Goal: Task Accomplishment & Management: Complete application form

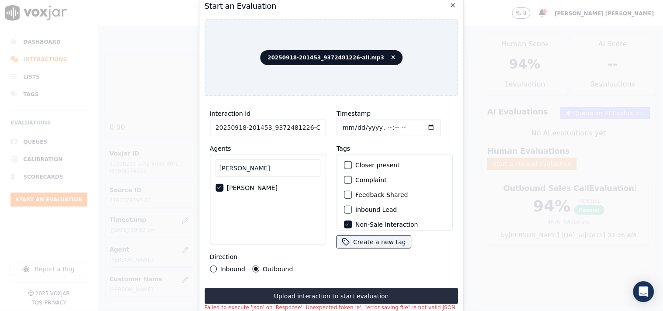
scroll to position [49, 0]
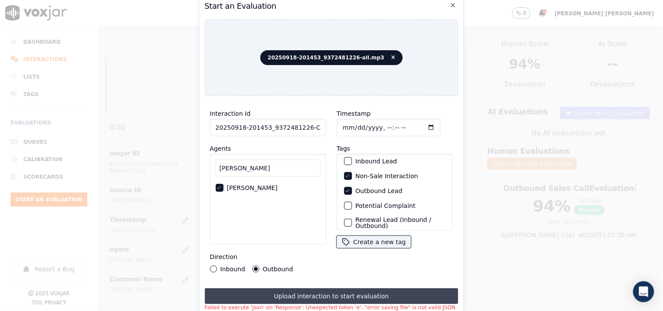
click at [402, 294] on button "Upload interaction to start evaluation" at bounding box center [332, 297] width 254 height 16
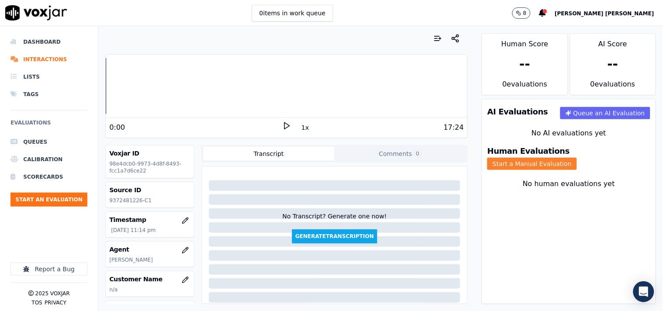
click at [577, 158] on button "Start a Manual Evaluation" at bounding box center [533, 164] width 90 height 12
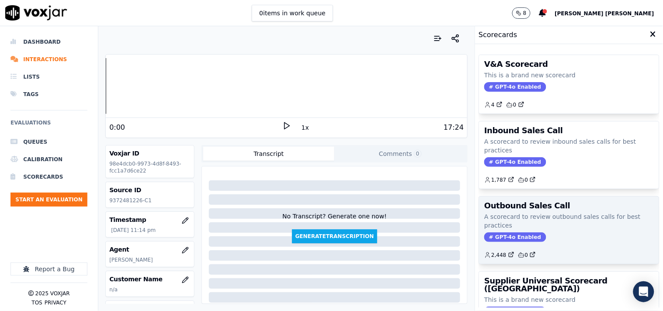
click at [501, 238] on span "GPT-4o Enabled" at bounding box center [516, 238] width 62 height 10
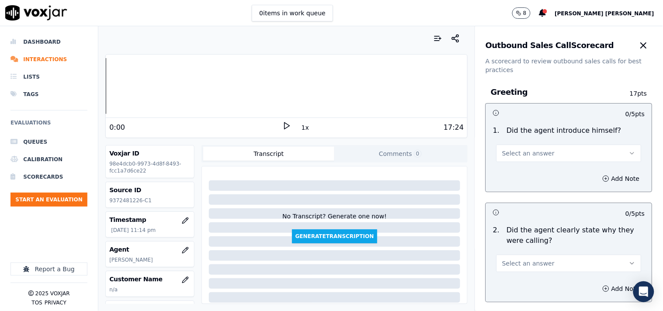
click at [538, 157] on span "Select an answer" at bounding box center [528, 153] width 52 height 9
click at [529, 171] on div "Yes" at bounding box center [554, 173] width 129 height 14
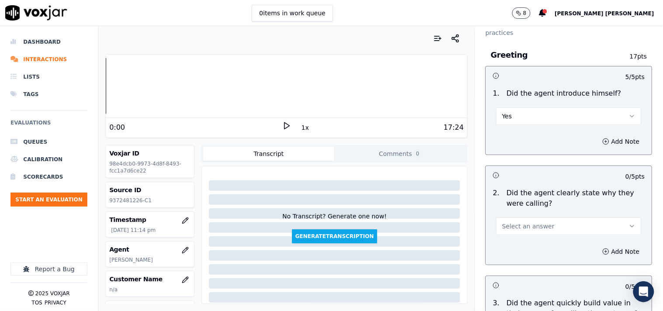
scroll to position [97, 0]
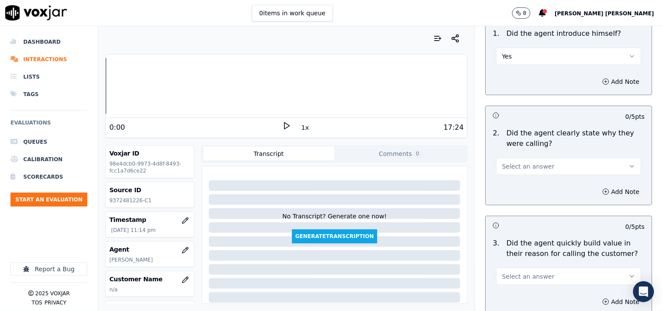
click at [527, 180] on div "Add Note" at bounding box center [569, 192] width 166 height 26
click at [530, 174] on button "Select an answer" at bounding box center [569, 166] width 145 height 17
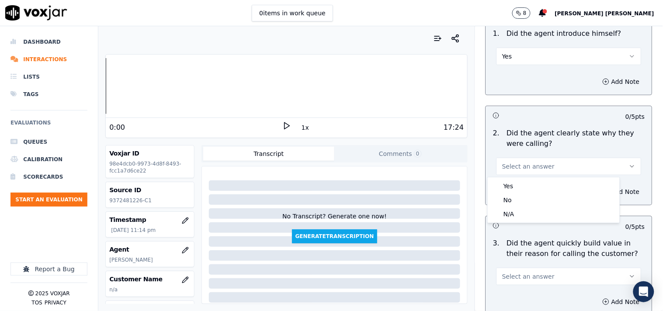
click at [528, 186] on div "Yes" at bounding box center [554, 186] width 129 height 14
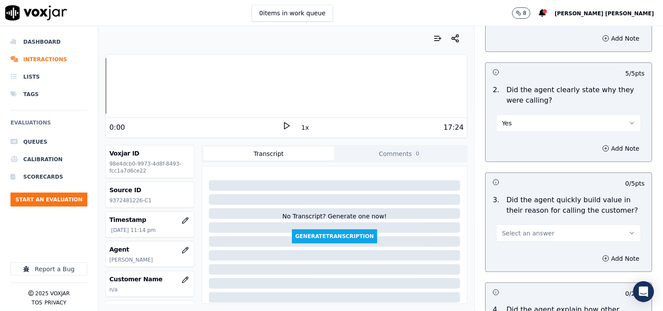
scroll to position [243, 0]
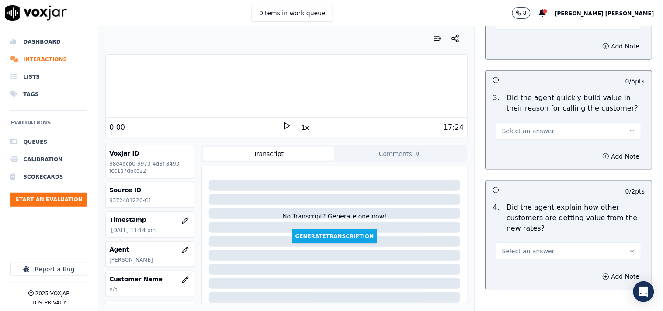
click at [540, 136] on button "Select an answer" at bounding box center [569, 130] width 145 height 17
click at [536, 156] on div "Yes" at bounding box center [554, 151] width 129 height 14
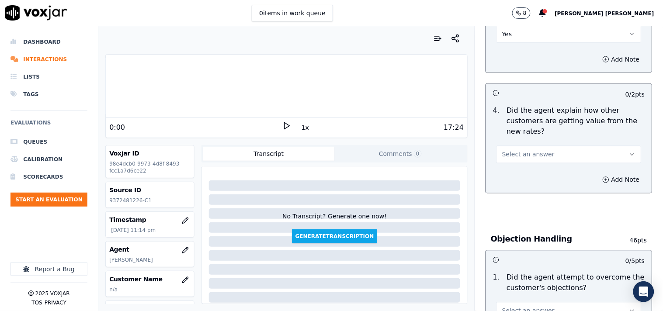
click at [531, 152] on span "Select an answer" at bounding box center [528, 154] width 52 height 9
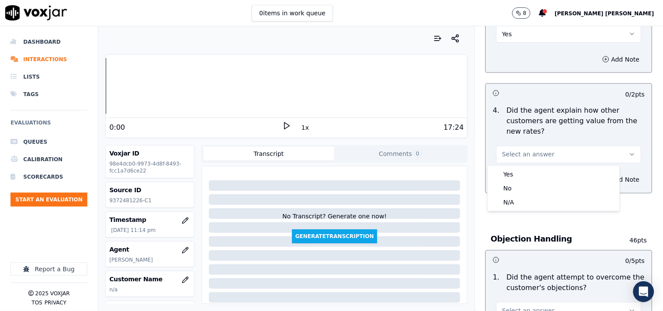
click at [531, 161] on button "Select an answer" at bounding box center [569, 154] width 145 height 17
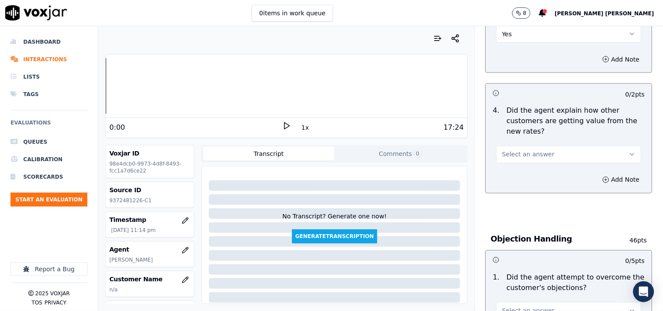
drag, startPoint x: 535, startPoint y: 152, endPoint x: 534, endPoint y: 164, distance: 12.3
click at [535, 152] on span "Select an answer" at bounding box center [528, 154] width 52 height 9
click at [530, 175] on div "Yes" at bounding box center [554, 174] width 129 height 14
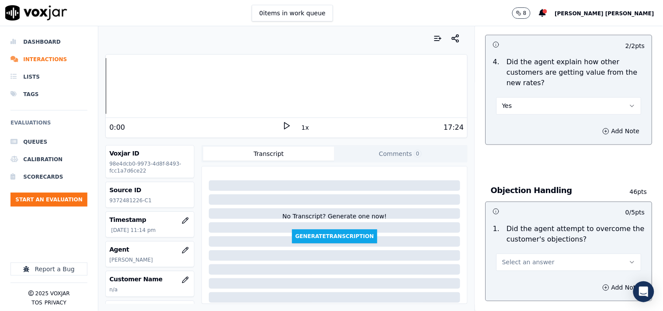
click at [514, 268] on button "Select an answer" at bounding box center [569, 262] width 145 height 17
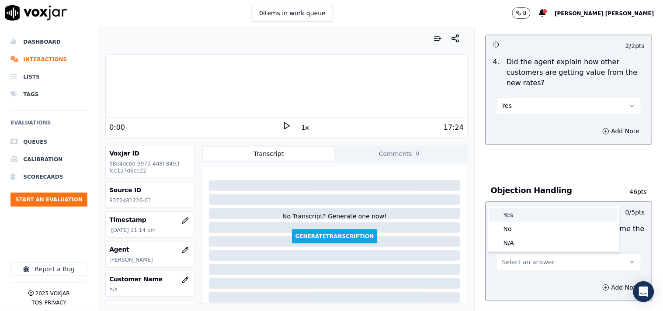
click at [530, 213] on div "Yes" at bounding box center [554, 215] width 129 height 14
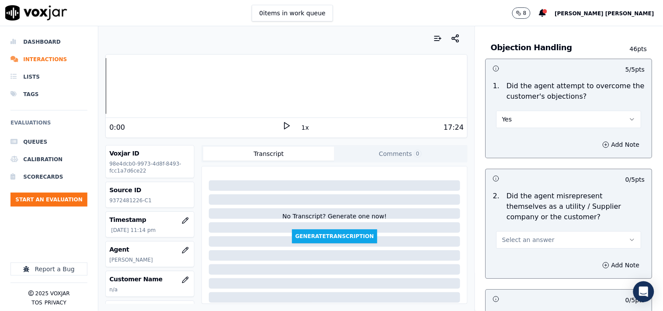
scroll to position [534, 0]
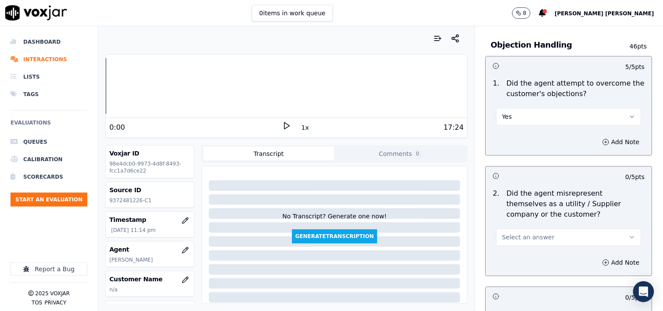
click at [536, 241] on span "Select an answer" at bounding box center [528, 237] width 52 height 9
click at [527, 267] on div "No" at bounding box center [554, 271] width 129 height 14
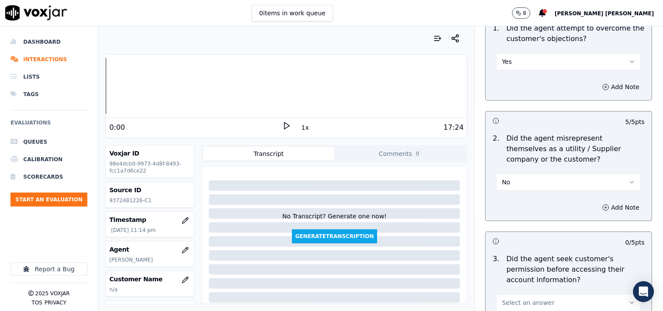
scroll to position [680, 0]
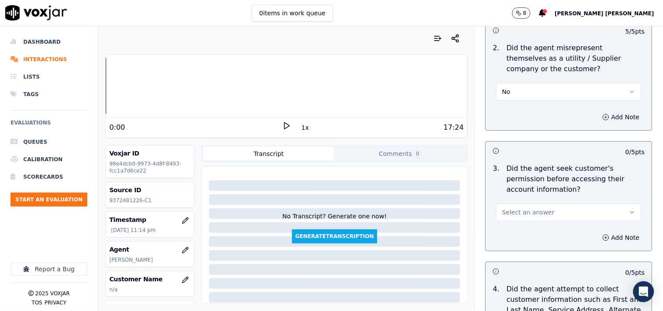
click at [547, 205] on button "Select an answer" at bounding box center [569, 212] width 145 height 17
click at [533, 244] on div "No" at bounding box center [554, 246] width 129 height 14
click at [598, 237] on button "Add Note" at bounding box center [622, 238] width 48 height 12
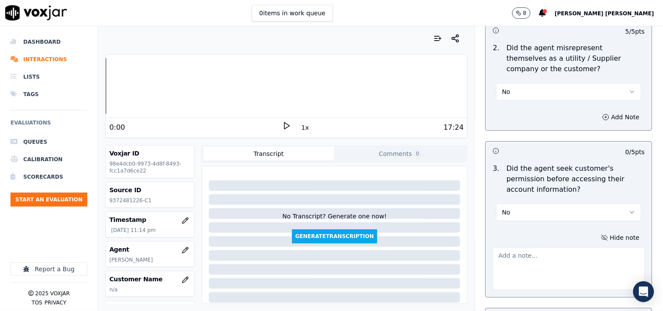
click at [506, 273] on textarea at bounding box center [569, 269] width 152 height 43
paste textarea "@06:45 [PERSON_NAME]-inform the electric choice id no ,but failed to take cx pe…"
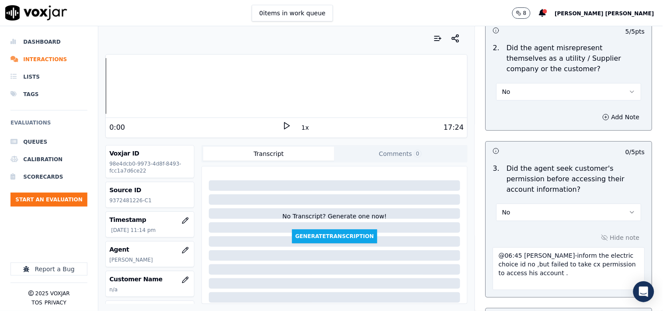
click at [493, 252] on textarea "@06:45 [PERSON_NAME]-inform the electric choice id no ,but failed to take cx pe…" at bounding box center [569, 269] width 152 height 43
paste textarea "call id-20250918-201453"
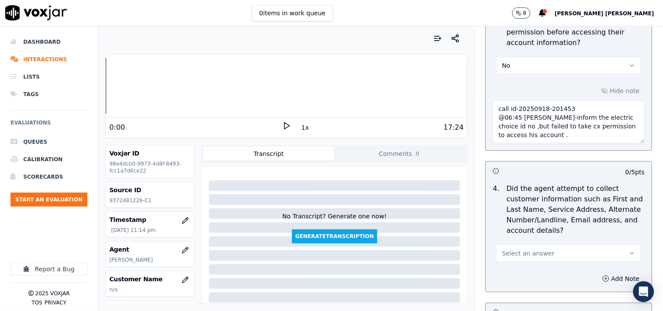
scroll to position [875, 0]
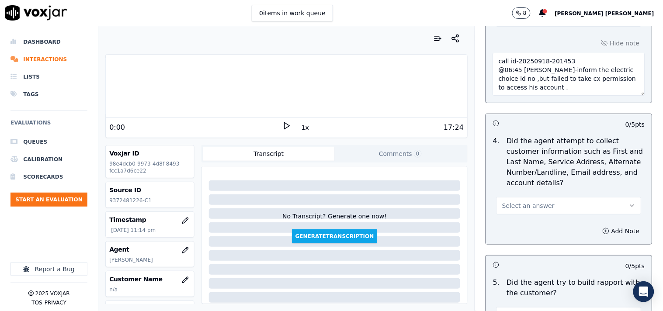
type textarea "call id-20250918-201453 @06:45 [PERSON_NAME]-inform the electric choice id no ,…"
click at [549, 208] on button "Select an answer" at bounding box center [569, 205] width 145 height 17
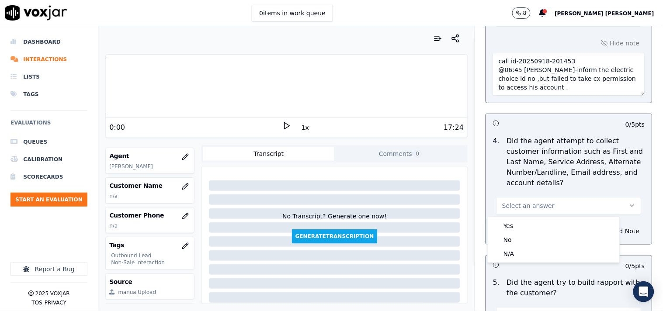
scroll to position [97, 0]
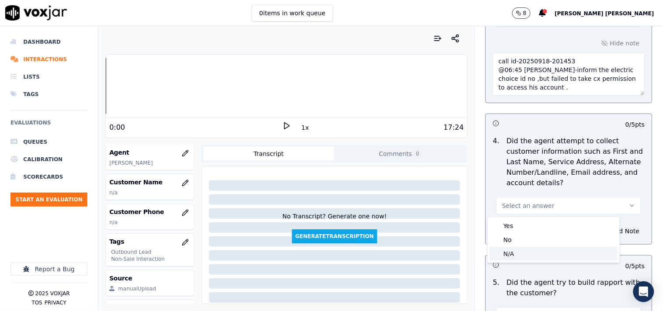
click at [528, 254] on div "N/A" at bounding box center [554, 254] width 129 height 14
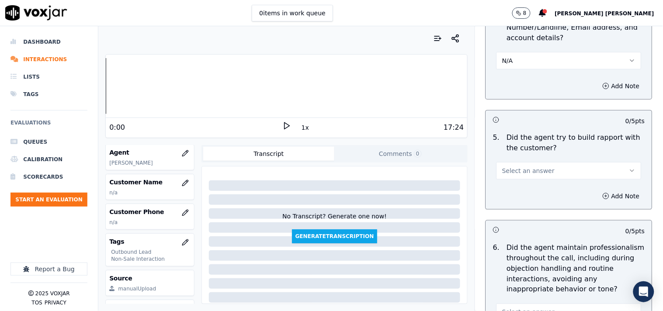
scroll to position [1020, 0]
click at [552, 175] on button "Select an answer" at bounding box center [569, 170] width 145 height 17
click at [544, 221] on div "N/A" at bounding box center [554, 219] width 129 height 14
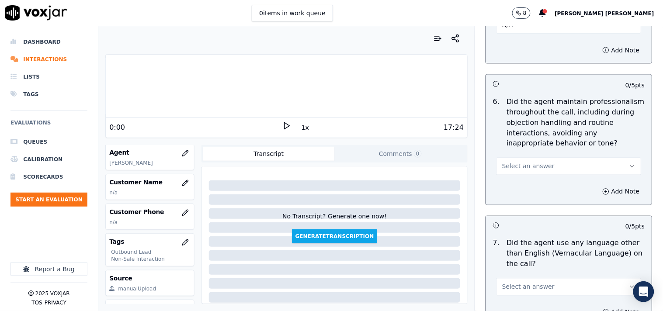
click at [543, 166] on button "Select an answer" at bounding box center [569, 166] width 145 height 17
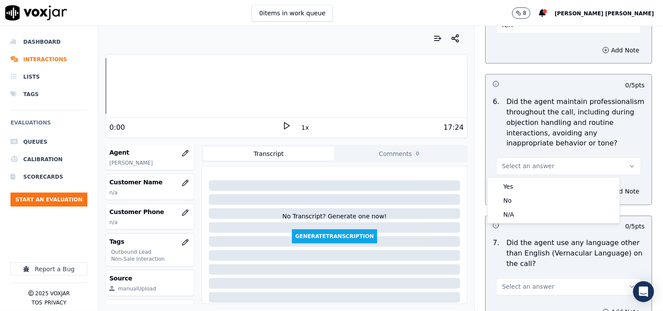
click at [531, 178] on div "Yes No N/A" at bounding box center [554, 200] width 132 height 45
click at [530, 184] on div "Yes" at bounding box center [554, 187] width 129 height 14
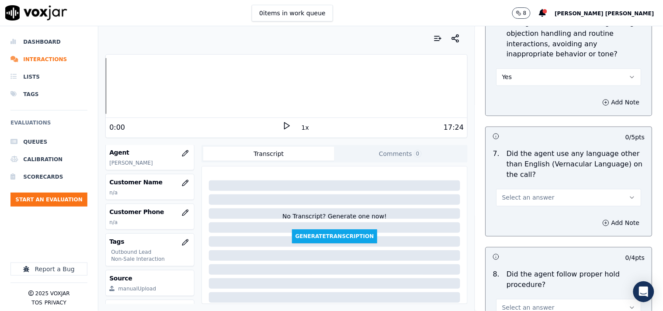
scroll to position [1263, 0]
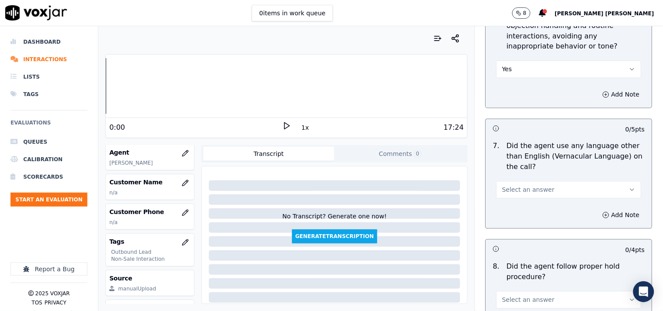
click at [529, 185] on button "Select an answer" at bounding box center [569, 189] width 145 height 17
click at [529, 224] on div "No" at bounding box center [554, 224] width 129 height 14
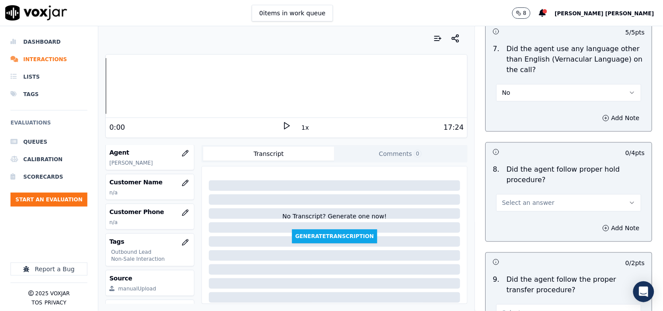
click at [529, 210] on button "Select an answer" at bounding box center [569, 202] width 145 height 17
click at [525, 226] on div "Yes" at bounding box center [554, 223] width 129 height 14
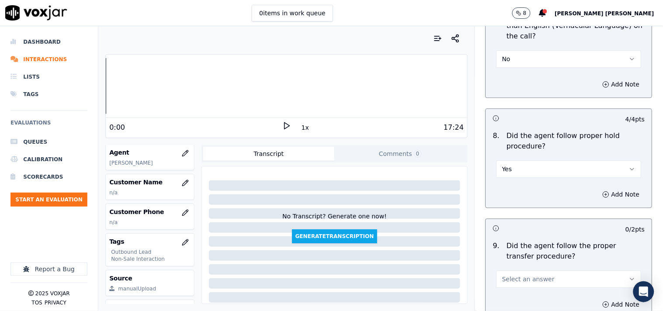
scroll to position [1457, 0]
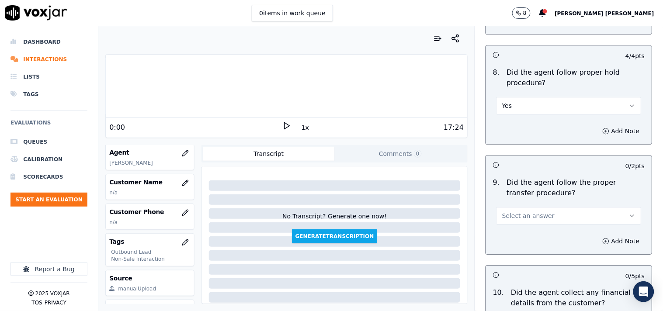
click at [530, 219] on span "Select an answer" at bounding box center [528, 216] width 52 height 9
click at [528, 235] on div "Yes" at bounding box center [554, 236] width 129 height 14
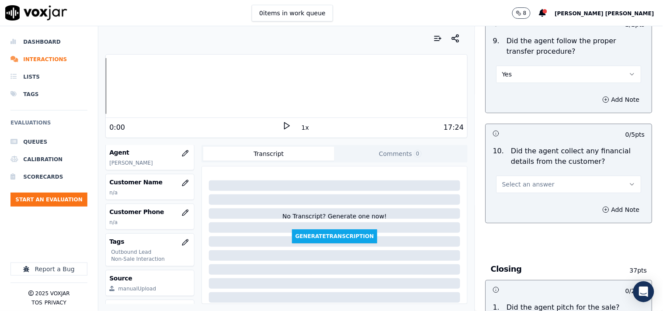
scroll to position [1603, 0]
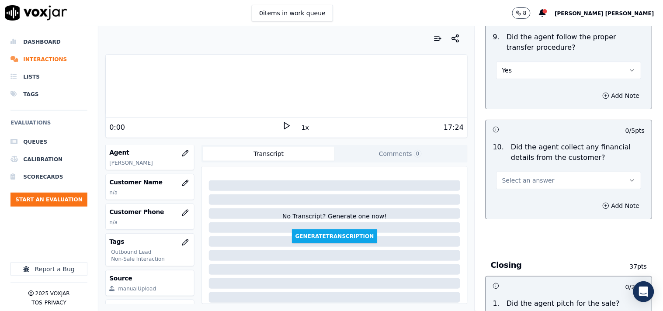
click at [535, 176] on span "Select an answer" at bounding box center [528, 180] width 52 height 9
click at [530, 209] on div "No" at bounding box center [554, 215] width 129 height 14
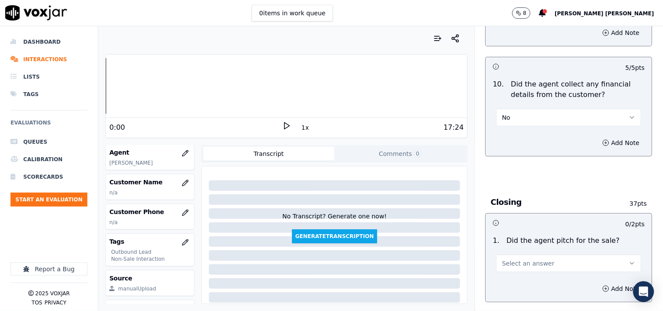
scroll to position [1749, 0]
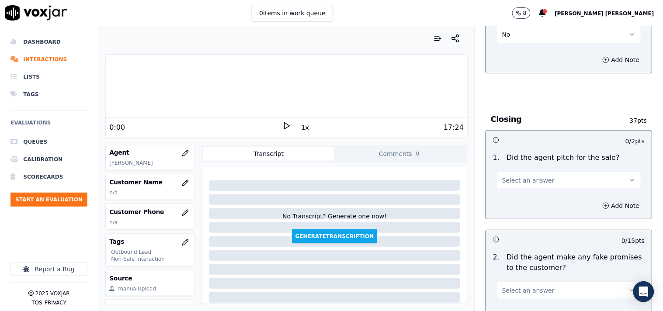
click at [534, 184] on span "Select an answer" at bounding box center [528, 180] width 52 height 9
click at [530, 199] on div "Yes" at bounding box center [554, 201] width 129 height 14
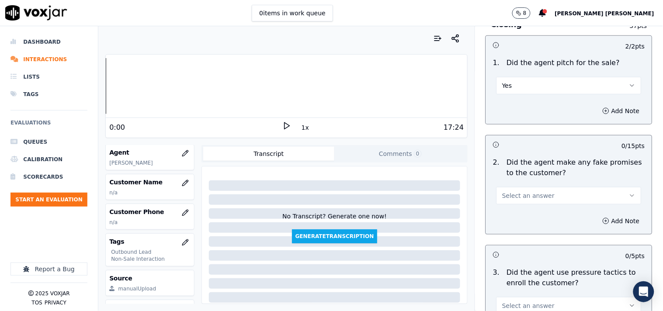
scroll to position [1895, 0]
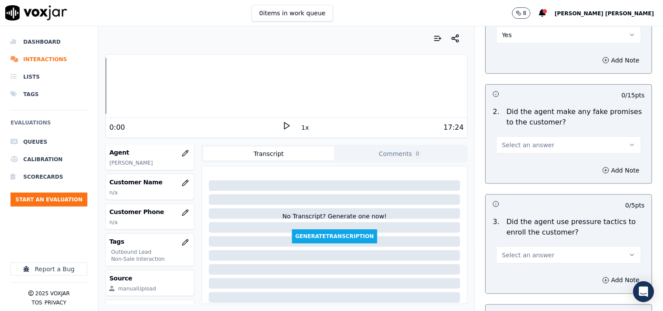
click at [544, 147] on button "Select an answer" at bounding box center [569, 144] width 145 height 17
click at [539, 184] on div "No" at bounding box center [554, 180] width 129 height 14
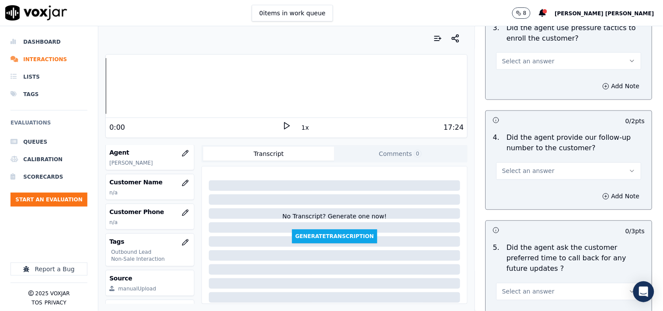
click at [559, 62] on button "Select an answer" at bounding box center [569, 60] width 145 height 17
click at [556, 100] on div "No" at bounding box center [554, 95] width 129 height 14
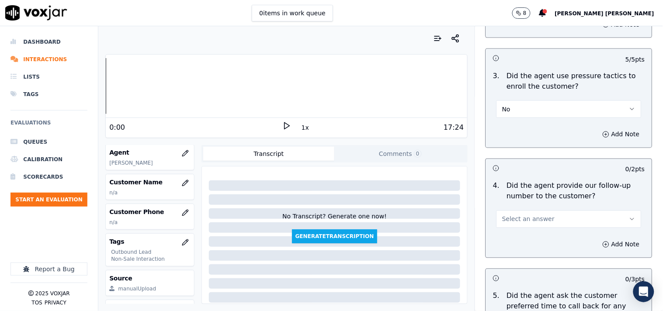
scroll to position [2040, 0]
click at [536, 219] on span "Select an answer" at bounding box center [528, 220] width 52 height 9
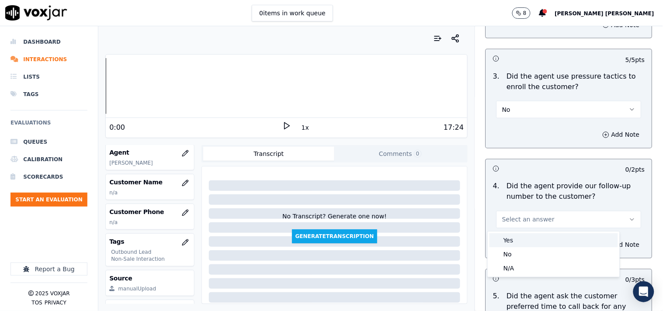
click at [523, 245] on div "Yes" at bounding box center [554, 241] width 129 height 14
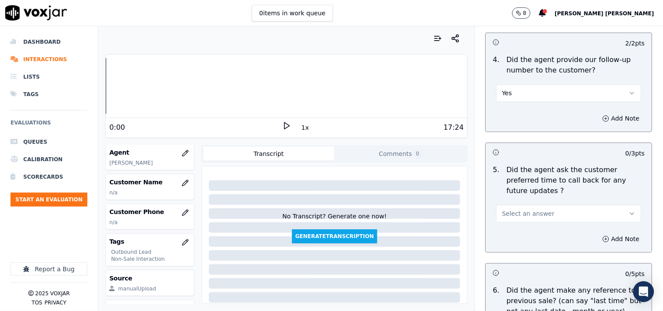
scroll to position [2186, 0]
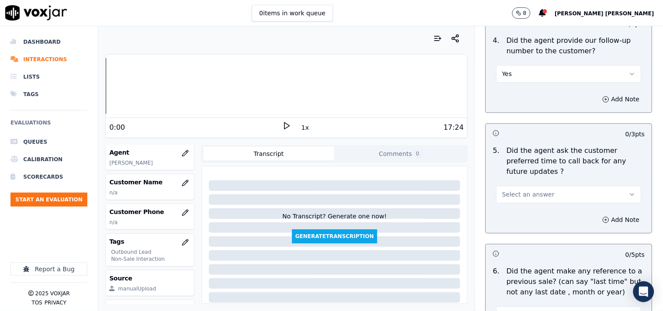
click at [561, 189] on button "Select an answer" at bounding box center [569, 194] width 145 height 17
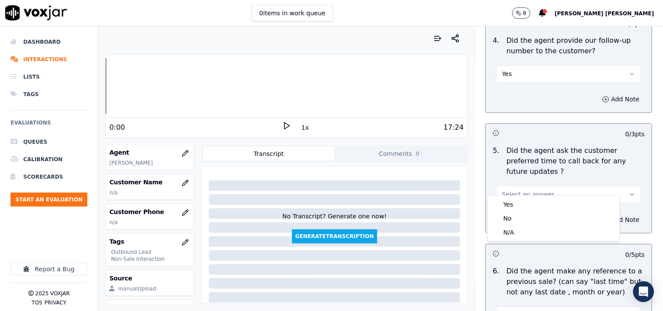
click at [519, 237] on div "N/A" at bounding box center [554, 233] width 129 height 14
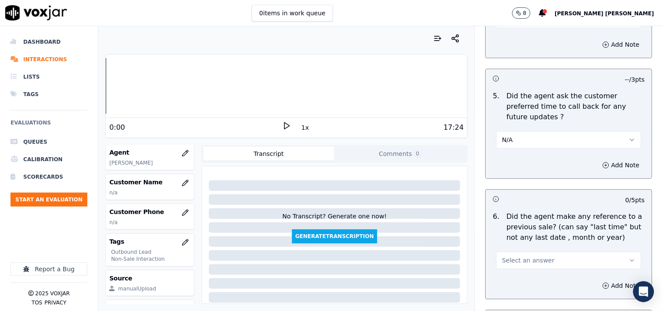
scroll to position [2332, 0]
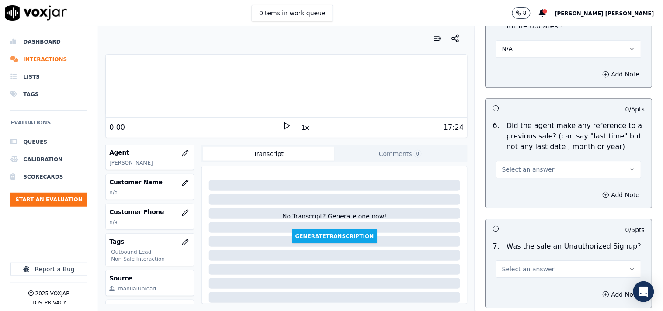
click at [526, 165] on span "Select an answer" at bounding box center [528, 169] width 52 height 9
click at [522, 194] on div "No" at bounding box center [554, 194] width 129 height 14
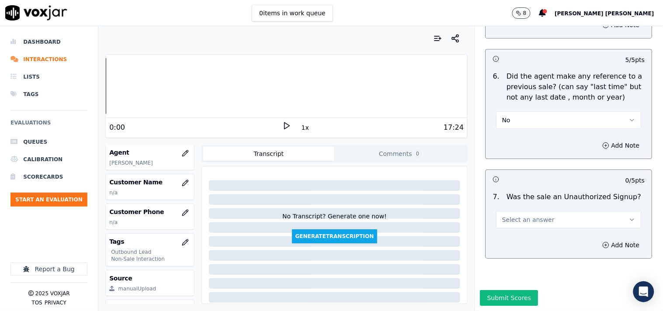
scroll to position [2394, 0]
click at [522, 216] on span "Select an answer" at bounding box center [528, 220] width 52 height 9
click at [513, 243] on div "N/A" at bounding box center [554, 246] width 129 height 14
click at [598, 239] on button "Add Note" at bounding box center [622, 245] width 48 height 12
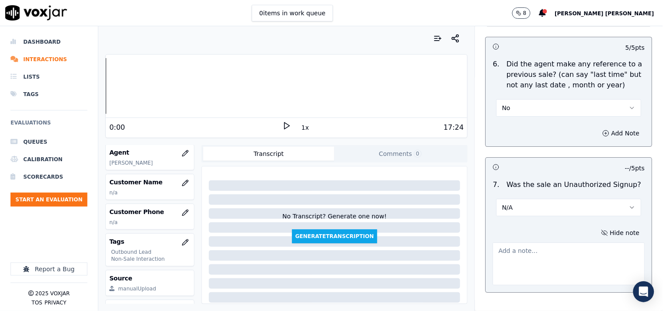
click at [551, 243] on textarea at bounding box center [569, 264] width 152 height 43
paste textarea "Drop Reason call id-20250918-201453 When [PERSON_NAME] transferred the call to …"
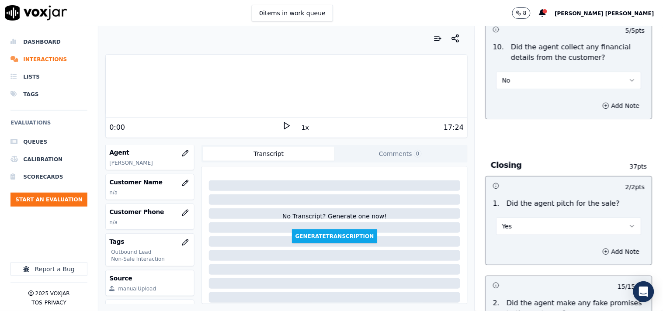
scroll to position [1663, 0]
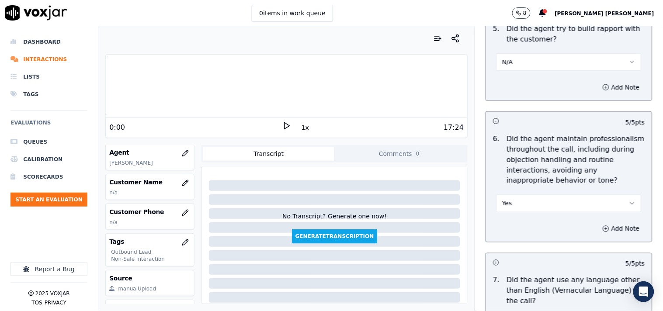
type textarea "Drop Reason call id-20250918-201453 When [PERSON_NAME] transferred the call to …"
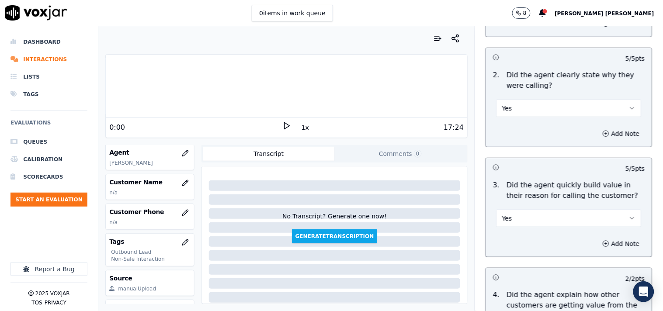
scroll to position [103, 0]
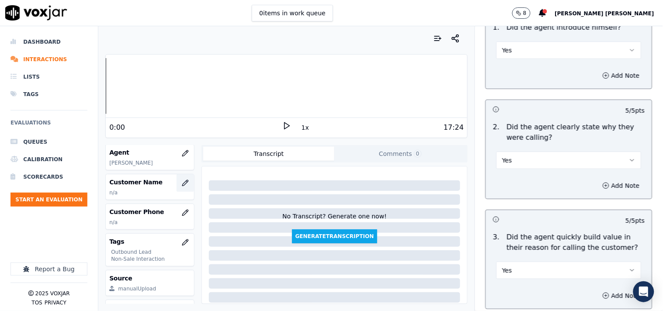
click at [182, 183] on icon "button" at bounding box center [185, 183] width 7 height 7
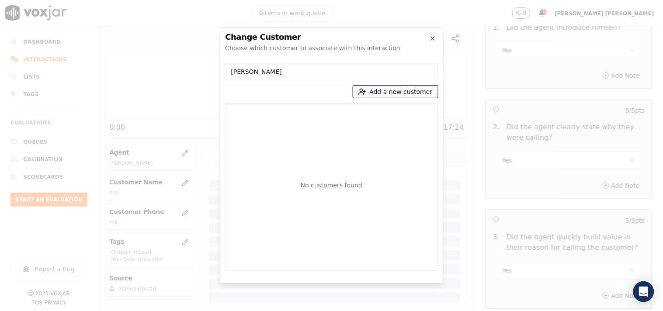
type input "[PERSON_NAME]"
click at [379, 89] on button "Add a new customer" at bounding box center [395, 92] width 85 height 12
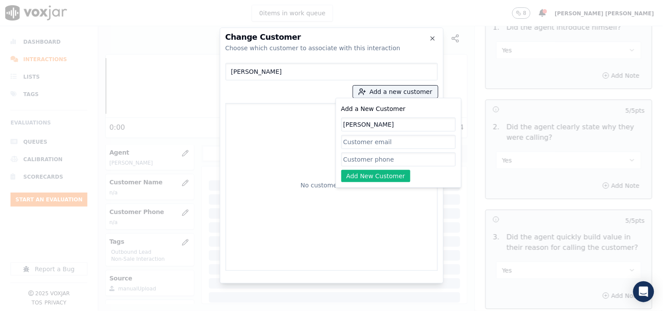
type input "[PERSON_NAME]"
click at [372, 163] on input "Add a New Customer" at bounding box center [399, 160] width 115 height 14
paste input "9372481226"
type input "9372481226"
click at [373, 174] on button "Add New Customer" at bounding box center [377, 176] width 70 height 12
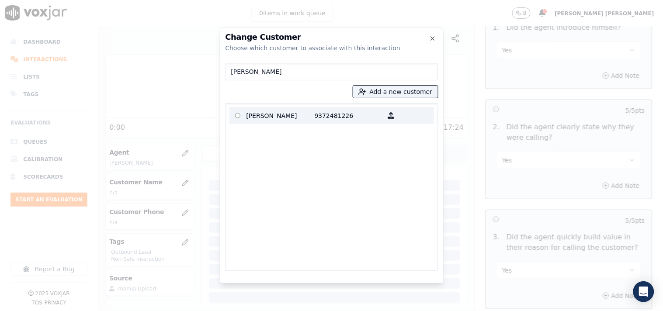
click at [328, 119] on p "9372481226" at bounding box center [349, 116] width 68 height 14
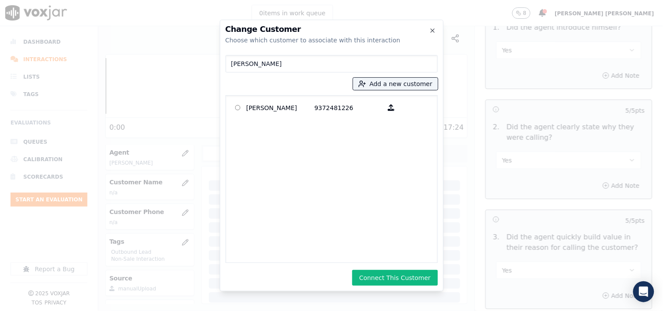
click at [398, 268] on div "Change Customer Choose which customer to associate with this interaction [PERSO…" at bounding box center [332, 156] width 224 height 272
click at [397, 274] on button "Connect This Customer" at bounding box center [394, 278] width 85 height 16
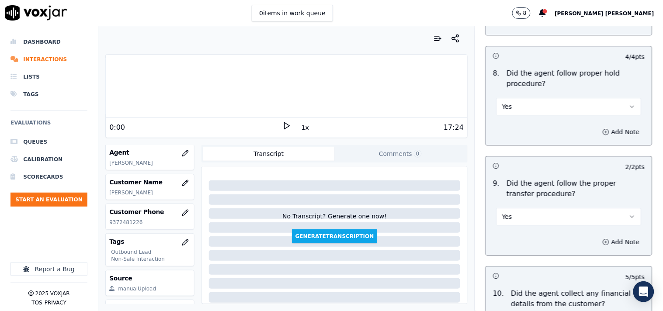
scroll to position [1565, 0]
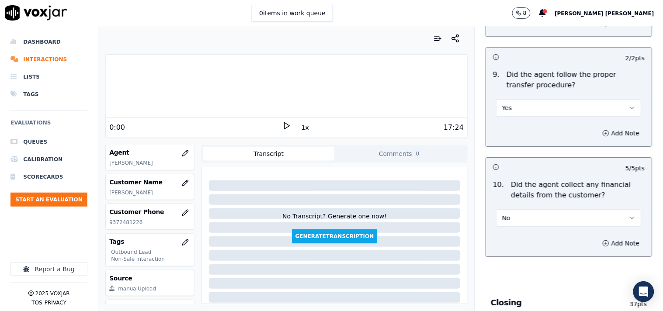
click at [551, 118] on div "9 . Did the agent follow the proper transfer procedure? Yes" at bounding box center [569, 93] width 166 height 54
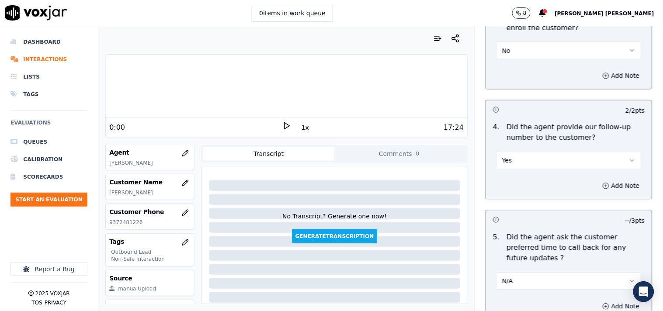
scroll to position [2100, 0]
click at [545, 162] on button "Yes" at bounding box center [569, 160] width 145 height 17
click at [530, 199] on div "No" at bounding box center [554, 195] width 129 height 14
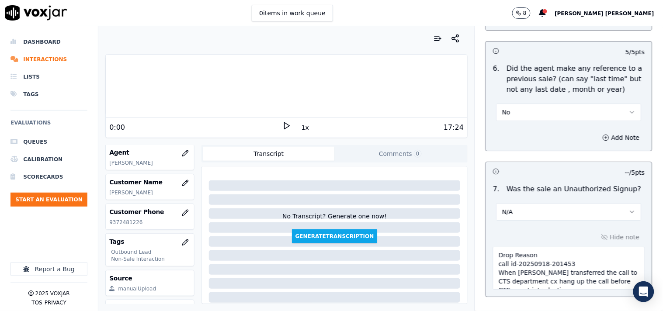
scroll to position [2440, 0]
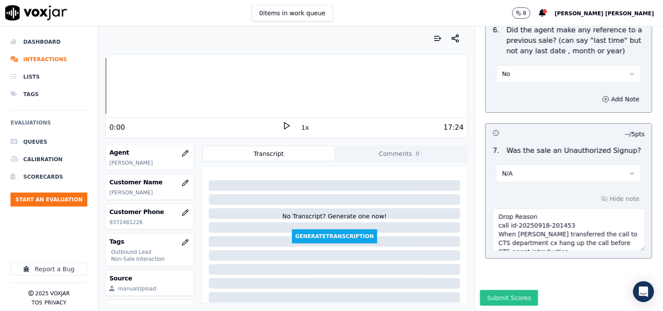
click at [518, 290] on button "Submit Scores" at bounding box center [510, 298] width 58 height 16
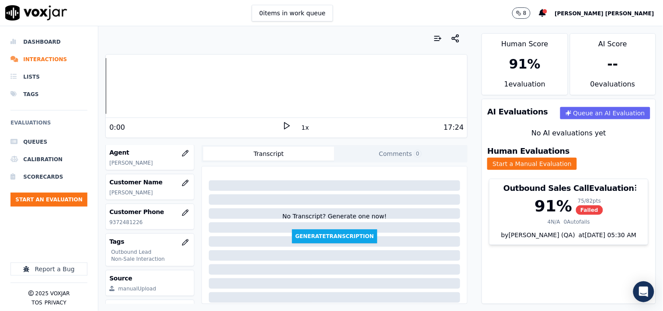
click at [562, 258] on div "AI Evaluations Queue an AI Evaluation No AI evaluations yet Human Evaluations S…" at bounding box center [569, 202] width 174 height 206
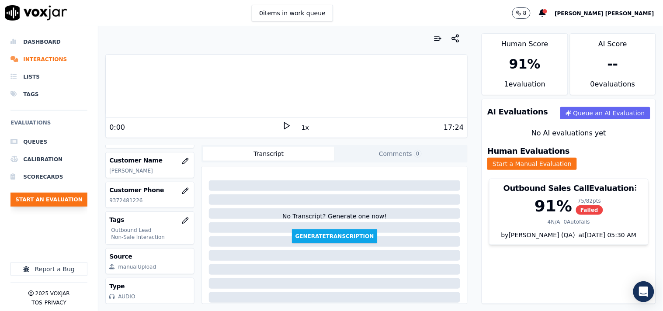
click at [42, 194] on button "Start an Evaluation" at bounding box center [48, 200] width 77 height 14
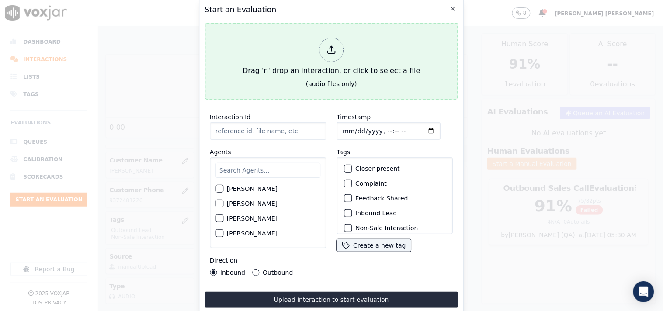
click at [339, 62] on div "Drag 'n' drop an interaction, or click to select a file" at bounding box center [331, 56] width 185 height 45
type input "20250901-104822_6179354049-all.mp3"
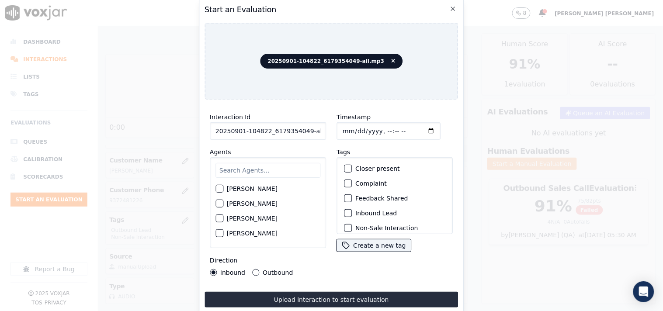
click at [341, 128] on input "Timestamp" at bounding box center [389, 130] width 104 height 17
type input "[DATE]T00:07"
click at [348, 97] on div "Start an Evaluation 20250901-104822_6179354049-all.mp3 Interaction Id 20250901-…" at bounding box center [331, 156] width 265 height 316
click at [244, 167] on input "text" at bounding box center [268, 170] width 105 height 15
type input "jak"
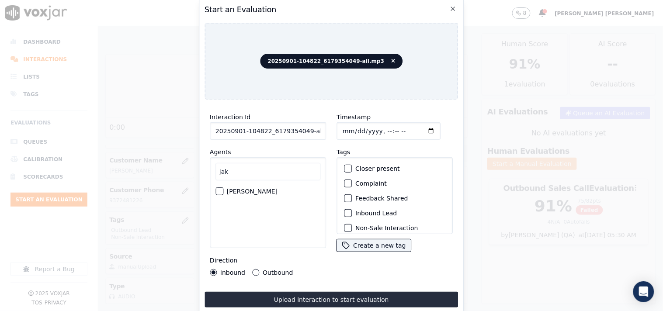
click at [263, 194] on div "[PERSON_NAME]" at bounding box center [268, 191] width 105 height 15
click at [265, 186] on div "[PERSON_NAME]" at bounding box center [268, 191] width 105 height 15
click at [226, 189] on div "[PERSON_NAME]" at bounding box center [268, 191] width 105 height 15
click at [213, 188] on div "jak [PERSON_NAME]" at bounding box center [268, 202] width 116 height 91
click at [217, 188] on div "button" at bounding box center [219, 191] width 6 height 6
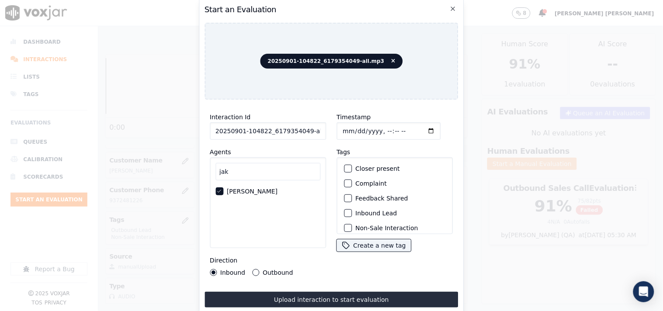
scroll to position [49, 0]
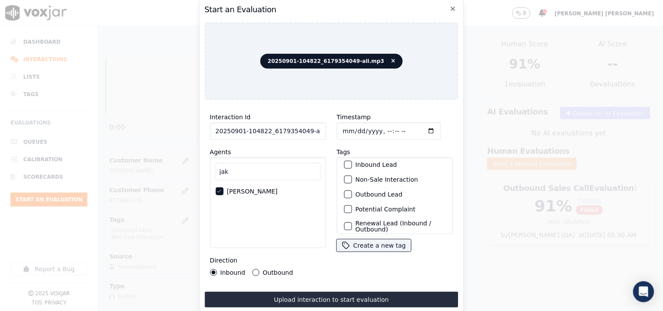
click at [373, 164] on label "Inbound Lead" at bounding box center [377, 165] width 42 height 6
click at [352, 164] on button "Inbound Lead" at bounding box center [348, 165] width 8 height 8
click at [381, 178] on label "Non-Sale Interaction" at bounding box center [387, 180] width 63 height 6
click at [352, 178] on button "Non-Sale Interaction" at bounding box center [348, 180] width 8 height 8
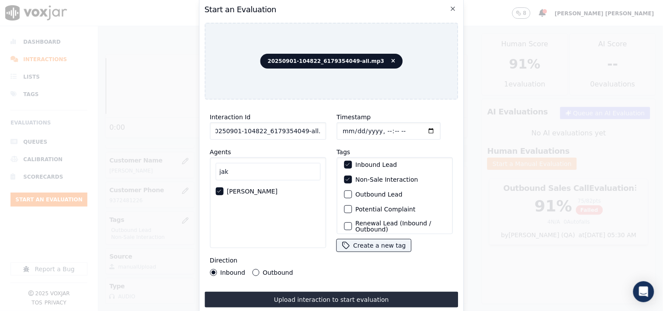
drag, startPoint x: 302, startPoint y: 130, endPoint x: 330, endPoint y: 130, distance: 27.5
click at [330, 130] on div "Interaction Id 20250901-104822_6179354049-all.mp3 Agents jak [PERSON_NAME] Dire…" at bounding box center [332, 194] width 254 height 175
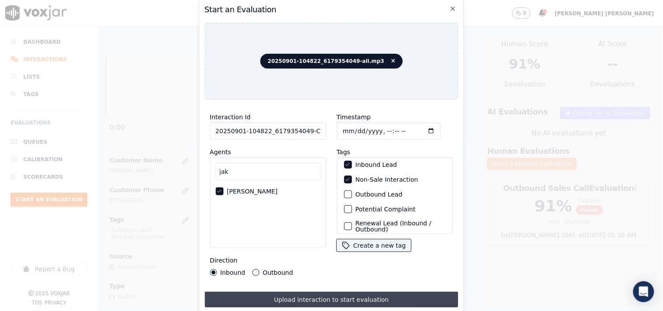
type input "20250901-104822_6179354049-C1"
click at [395, 292] on button "Upload interaction to start evaluation" at bounding box center [332, 300] width 254 height 16
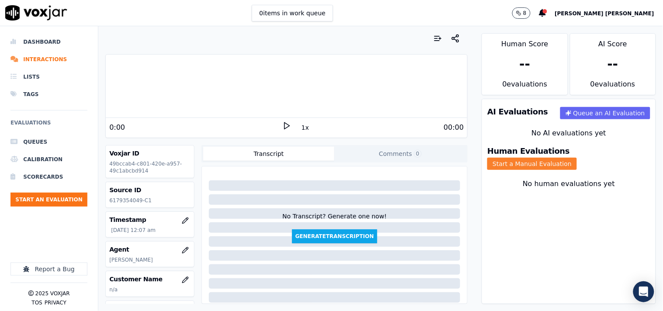
click at [573, 158] on button "Start a Manual Evaluation" at bounding box center [533, 164] width 90 height 12
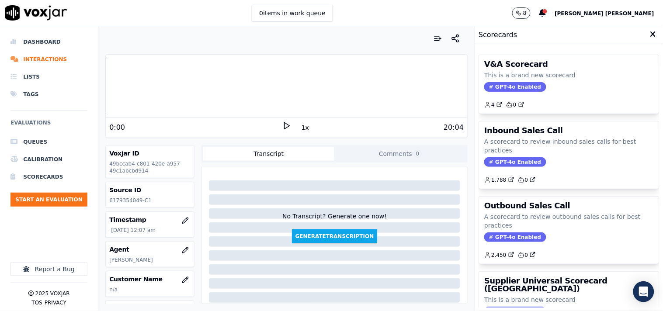
scroll to position [97, 0]
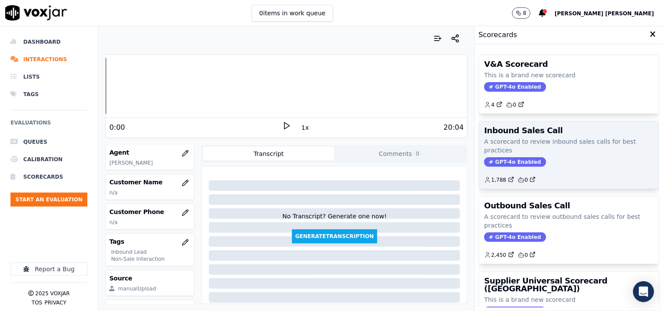
click at [505, 158] on span "GPT-4o Enabled" at bounding box center [516, 162] width 62 height 10
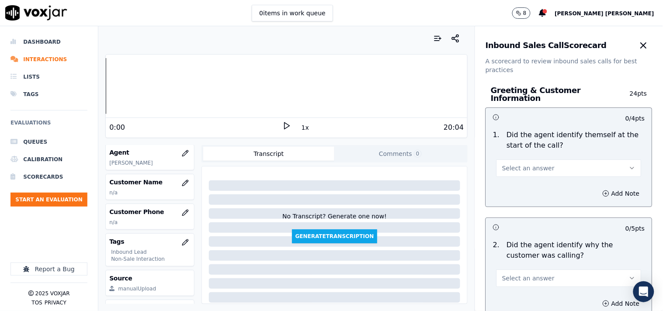
click at [526, 184] on div "Add Note" at bounding box center [569, 194] width 166 height 26
click at [528, 167] on span "Select an answer" at bounding box center [528, 168] width 52 height 9
click at [520, 185] on div "Yes" at bounding box center [554, 184] width 129 height 14
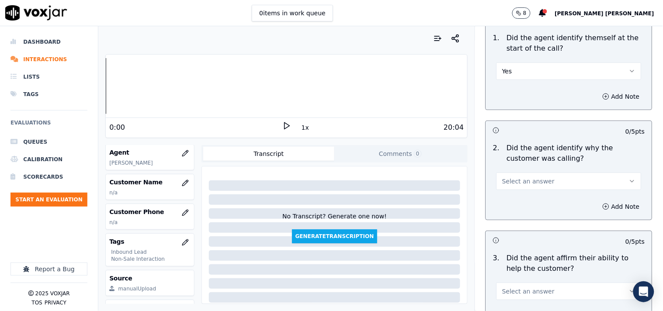
click at [523, 184] on button "Select an answer" at bounding box center [569, 181] width 145 height 17
click at [523, 200] on div "Yes" at bounding box center [554, 197] width 129 height 14
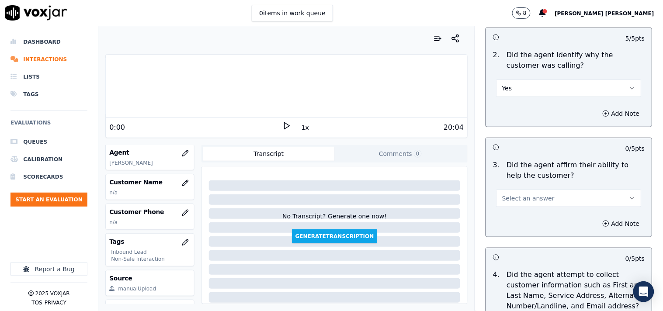
scroll to position [194, 0]
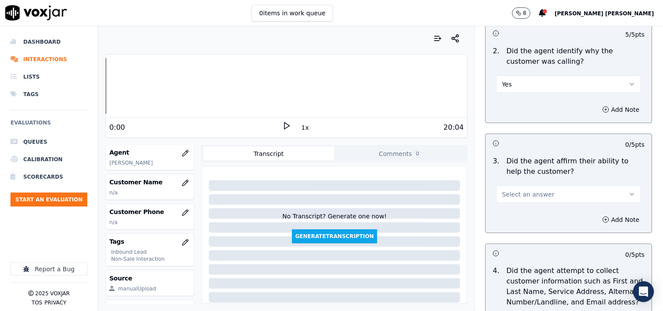
click at [541, 189] on button "Select an answer" at bounding box center [569, 194] width 145 height 17
click at [544, 208] on div "Yes" at bounding box center [554, 210] width 129 height 14
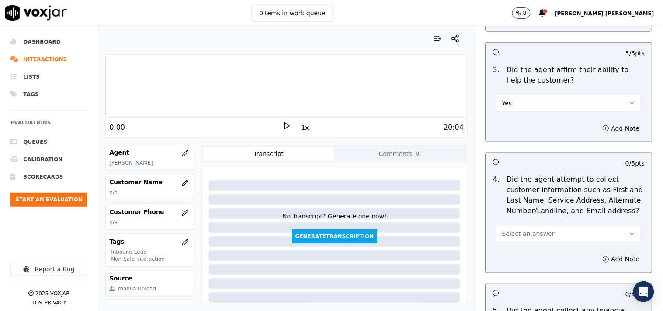
scroll to position [291, 0]
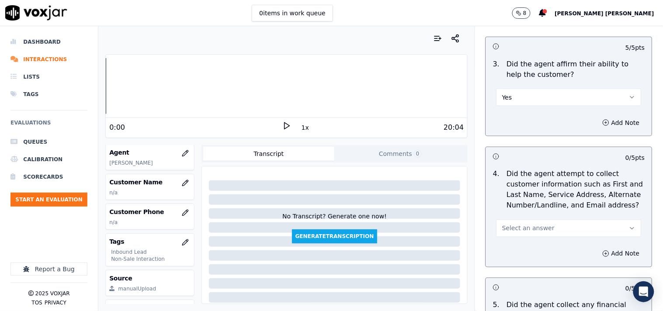
click at [538, 241] on div "Add Note" at bounding box center [569, 254] width 166 height 26
click at [538, 228] on span "Select an answer" at bounding box center [528, 228] width 52 height 9
click at [537, 247] on div "Yes" at bounding box center [554, 244] width 129 height 14
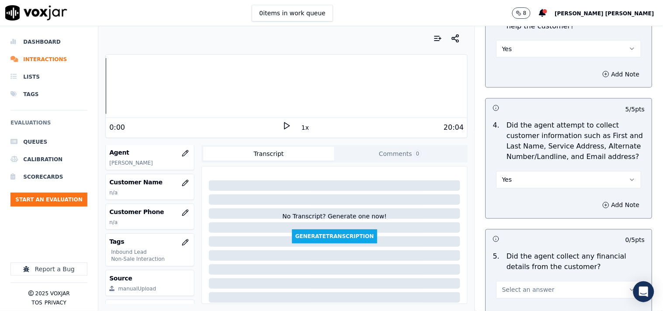
scroll to position [388, 0]
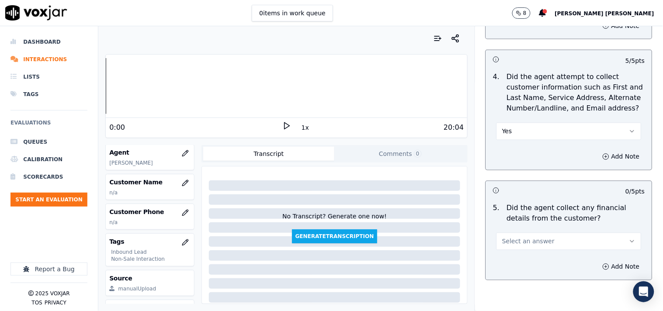
click at [540, 234] on button "Select an answer" at bounding box center [569, 241] width 145 height 17
click at [522, 267] on div "No" at bounding box center [554, 271] width 129 height 14
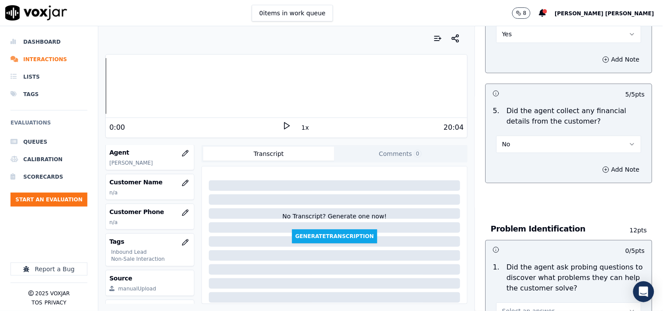
click at [527, 246] on h3 at bounding box center [531, 249] width 76 height 11
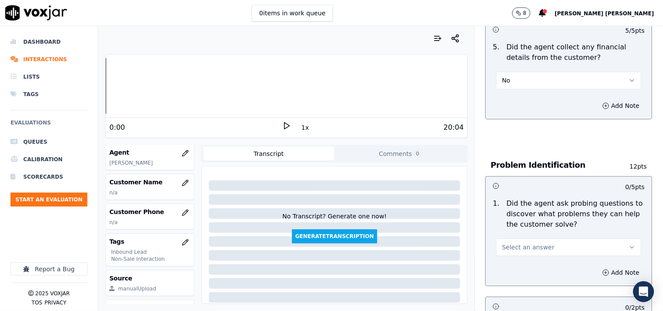
scroll to position [631, 0]
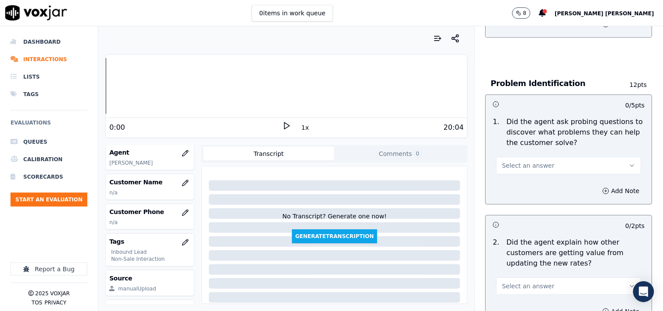
click at [554, 159] on button "Select an answer" at bounding box center [569, 165] width 145 height 17
click at [543, 185] on div "Yes" at bounding box center [554, 181] width 129 height 14
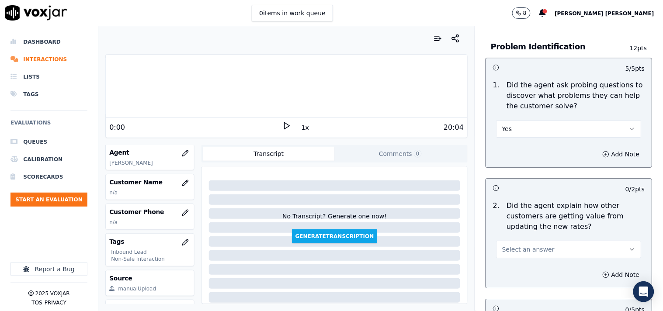
scroll to position [729, 0]
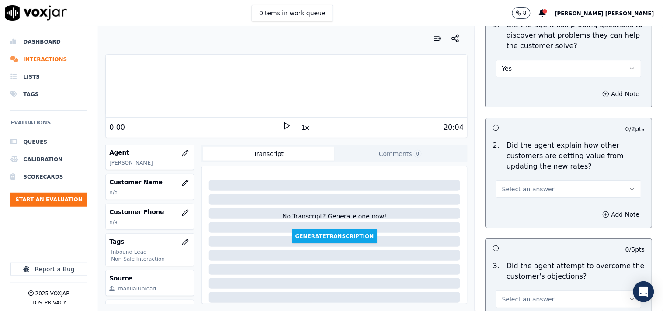
click at [543, 185] on button "Select an answer" at bounding box center [569, 189] width 145 height 17
click at [530, 208] on div "Yes" at bounding box center [554, 205] width 129 height 14
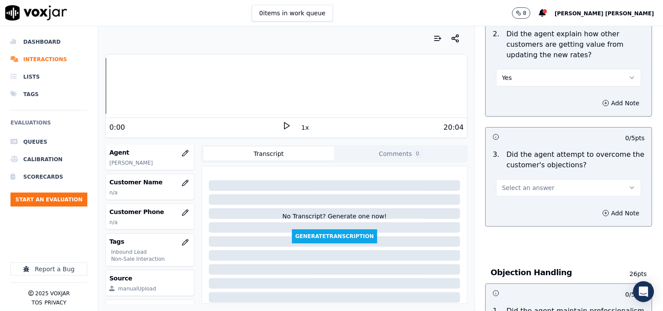
scroll to position [875, 0]
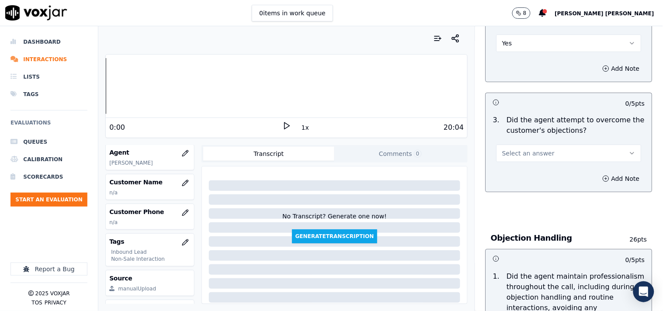
click at [535, 150] on span "Select an answer" at bounding box center [528, 153] width 52 height 9
click at [535, 184] on div "No" at bounding box center [554, 183] width 129 height 14
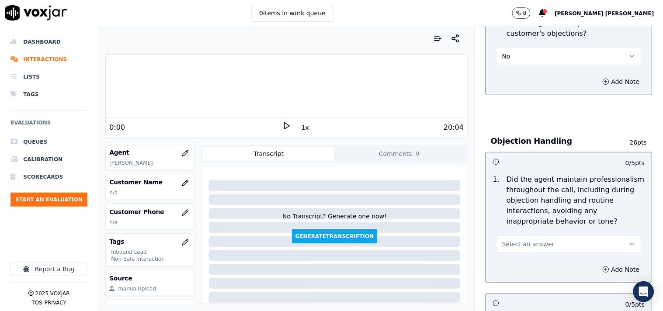
scroll to position [923, 0]
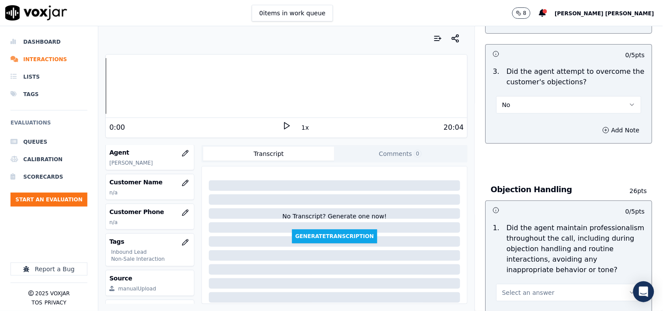
click at [547, 100] on button "No" at bounding box center [569, 104] width 145 height 17
click at [544, 116] on div "Yes" at bounding box center [554, 121] width 129 height 14
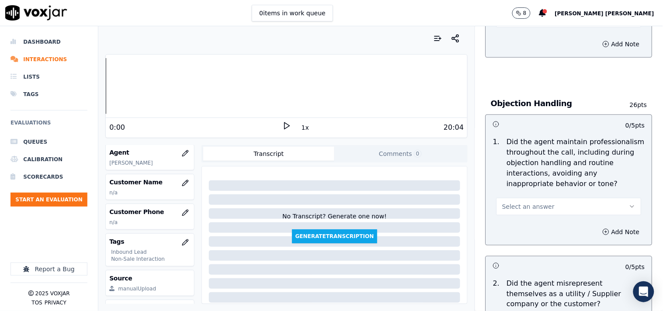
scroll to position [1020, 0]
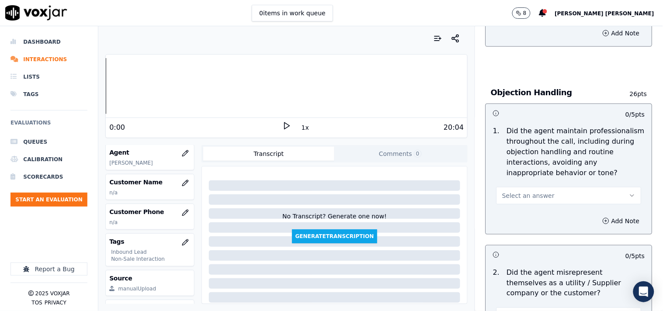
click at [539, 187] on button "Select an answer" at bounding box center [569, 195] width 145 height 17
click at [538, 211] on div "Yes" at bounding box center [554, 212] width 129 height 14
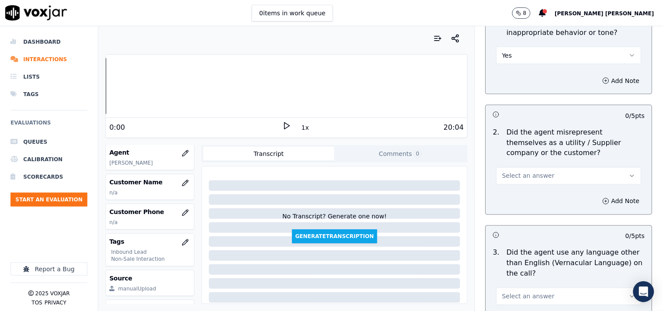
scroll to position [1166, 0]
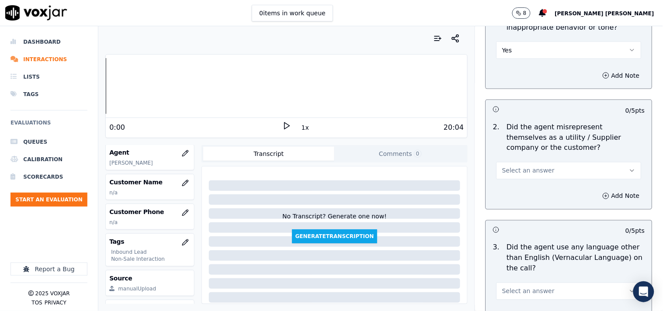
click at [540, 172] on button "Select an answer" at bounding box center [569, 170] width 145 height 17
click at [539, 206] on div "No" at bounding box center [554, 201] width 129 height 14
click at [543, 165] on button "No" at bounding box center [569, 170] width 145 height 17
click at [539, 202] on div "No" at bounding box center [554, 201] width 129 height 14
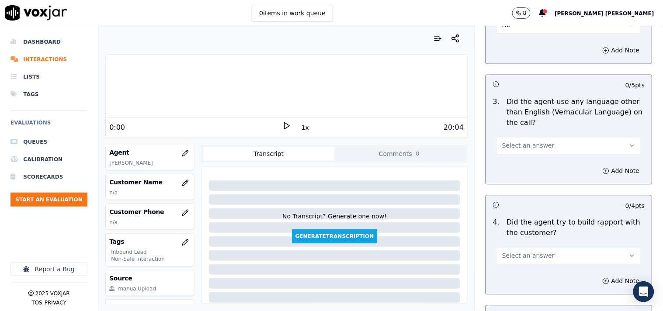
click at [548, 140] on button "Select an answer" at bounding box center [569, 145] width 145 height 17
click at [547, 172] on div "No" at bounding box center [554, 175] width 129 height 14
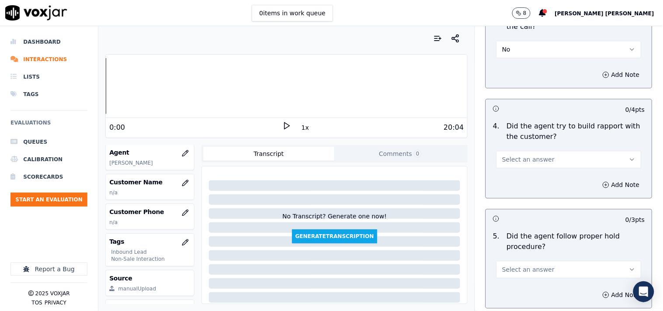
scroll to position [1409, 0]
click at [565, 152] on button "Select an answer" at bounding box center [569, 158] width 145 height 17
click at [549, 185] on div "No" at bounding box center [554, 188] width 129 height 14
click at [532, 160] on button "No" at bounding box center [569, 158] width 145 height 17
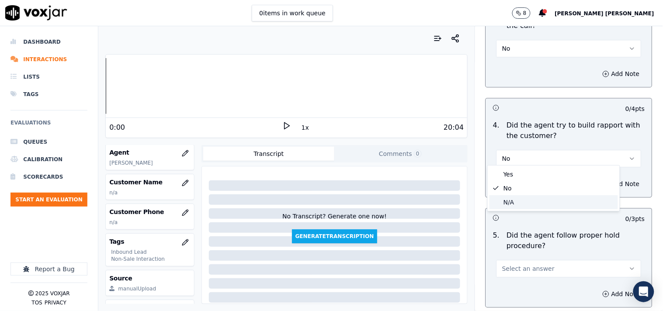
click at [532, 202] on div "N/A" at bounding box center [554, 202] width 129 height 14
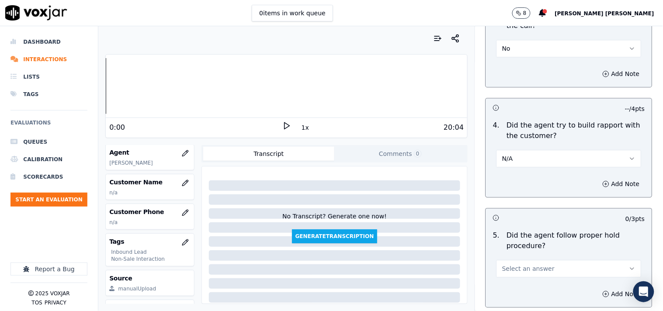
scroll to position [1555, 0]
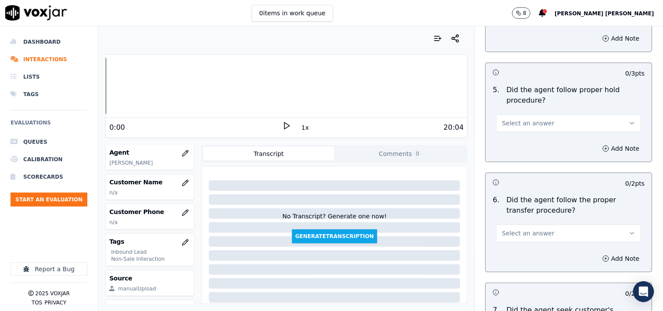
click at [527, 122] on span "Select an answer" at bounding box center [528, 123] width 52 height 9
click at [531, 134] on div "Yes" at bounding box center [554, 139] width 129 height 14
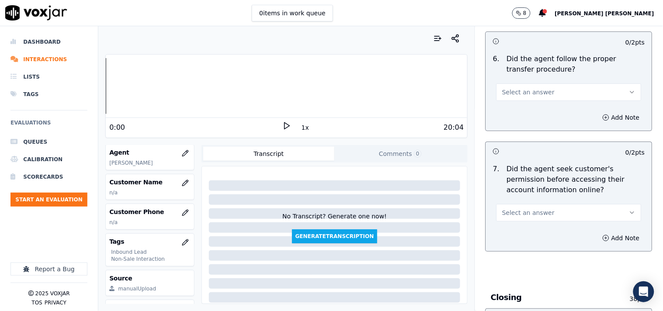
scroll to position [1700, 0]
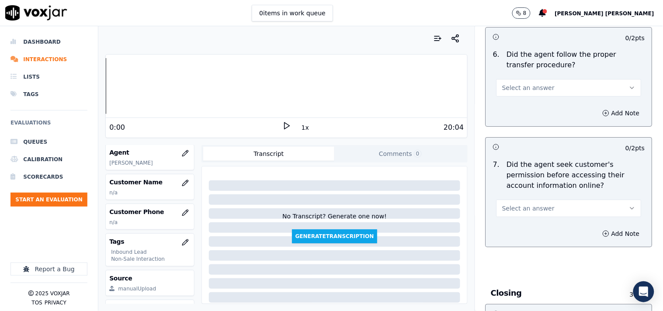
click at [544, 85] on button "Select an answer" at bounding box center [569, 87] width 145 height 17
click at [545, 101] on div "Yes" at bounding box center [554, 104] width 129 height 14
click at [543, 202] on button "Select an answer" at bounding box center [569, 208] width 145 height 17
click at [523, 239] on div "No" at bounding box center [554, 238] width 129 height 14
click at [598, 228] on button "Add Note" at bounding box center [622, 234] width 48 height 12
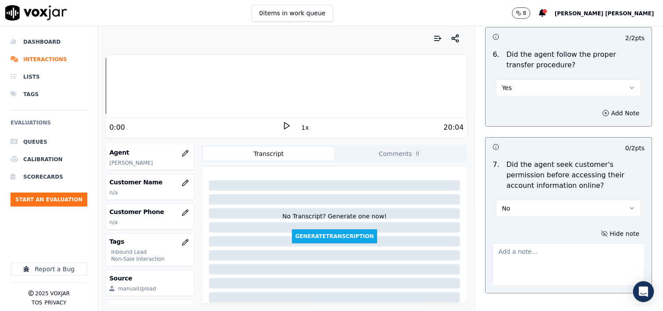
click at [554, 250] on textarea at bounding box center [569, 265] width 152 height 43
paste textarea "call id-20250902-150028 @01:27-[PERSON_NAME] shared the account number but fail…"
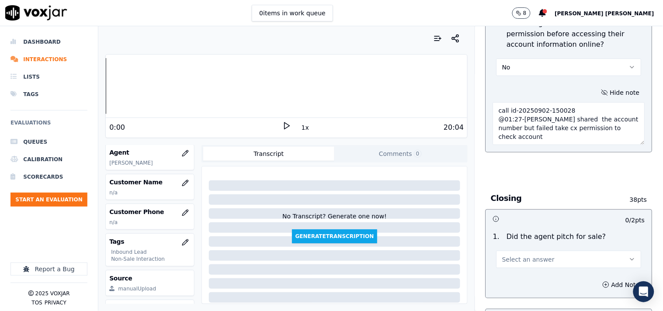
scroll to position [1846, 0]
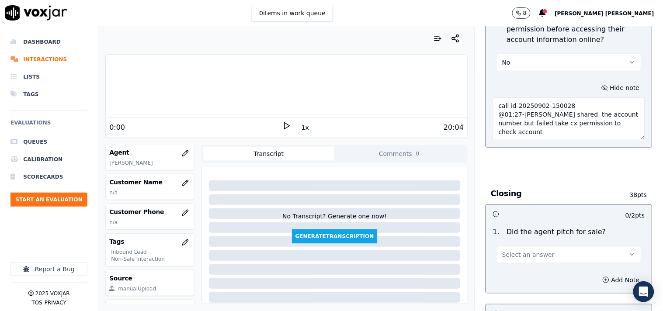
type textarea "call id-20250902-150028 @01:27-[PERSON_NAME] shared the account number but fail…"
click at [538, 251] on span "Select an answer" at bounding box center [528, 255] width 52 height 9
click at [512, 269] on div "Yes" at bounding box center [554, 271] width 129 height 14
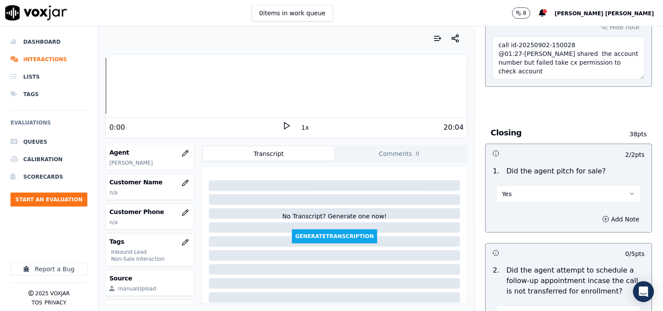
scroll to position [1992, 0]
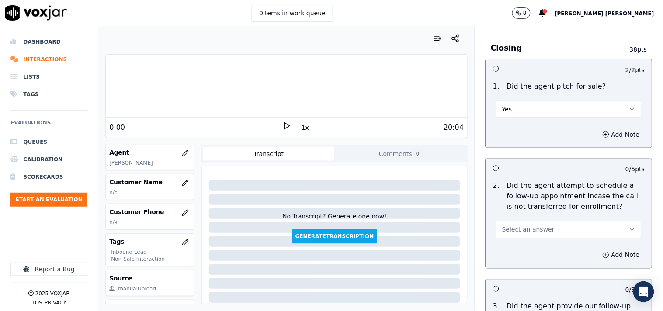
click at [523, 229] on span "Select an answer" at bounding box center [528, 230] width 52 height 9
click at [518, 272] on div "N/A" at bounding box center [554, 274] width 129 height 14
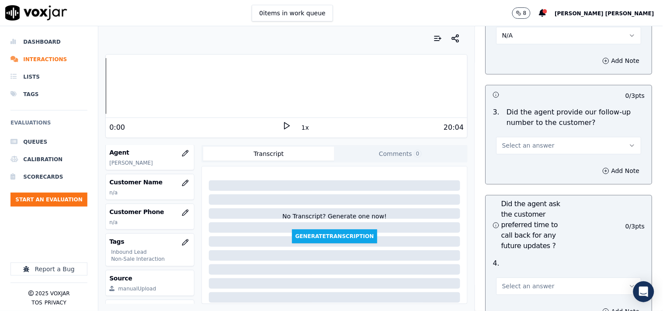
click at [541, 137] on button "Select an answer" at bounding box center [569, 145] width 145 height 17
click at [536, 166] on div "Yes" at bounding box center [554, 162] width 129 height 14
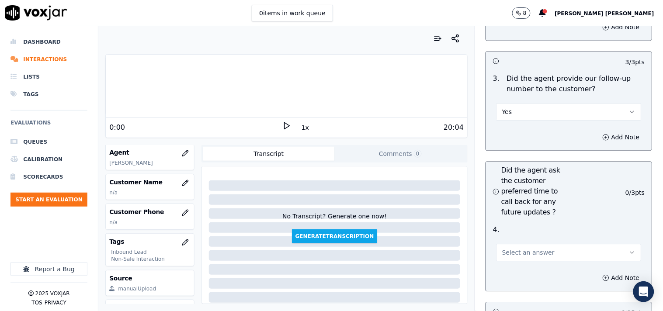
scroll to position [2283, 0]
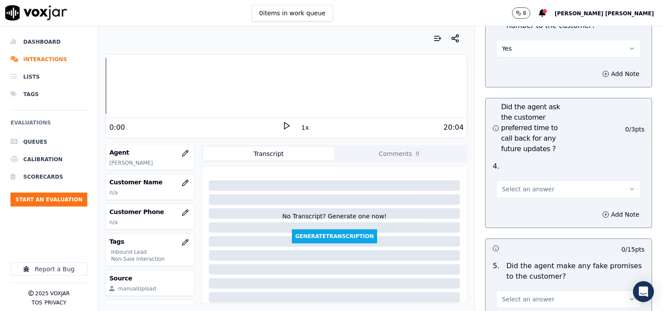
click at [537, 190] on span "Select an answer" at bounding box center [528, 189] width 52 height 9
click at [528, 209] on div "Yes" at bounding box center [554, 206] width 129 height 14
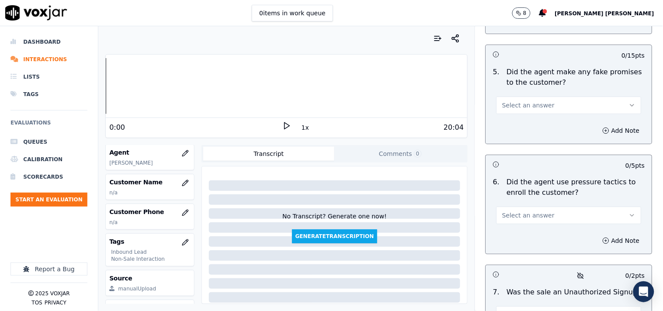
click at [554, 97] on button "Select an answer" at bounding box center [569, 105] width 145 height 17
click at [539, 133] on div "No" at bounding box center [554, 136] width 129 height 14
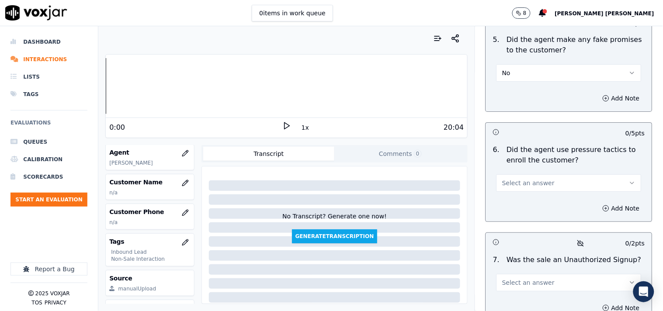
scroll to position [2575, 0]
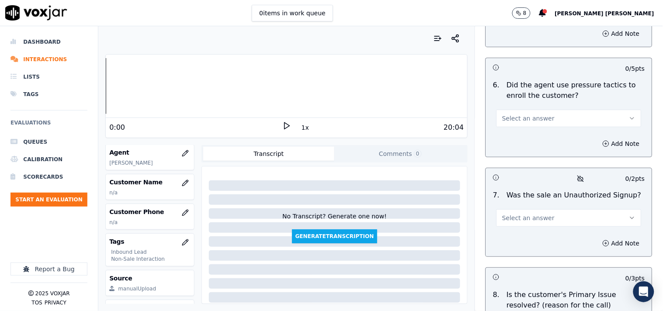
click at [538, 131] on div "Add Note" at bounding box center [569, 144] width 166 height 26
click at [539, 122] on button "Select an answer" at bounding box center [569, 118] width 145 height 17
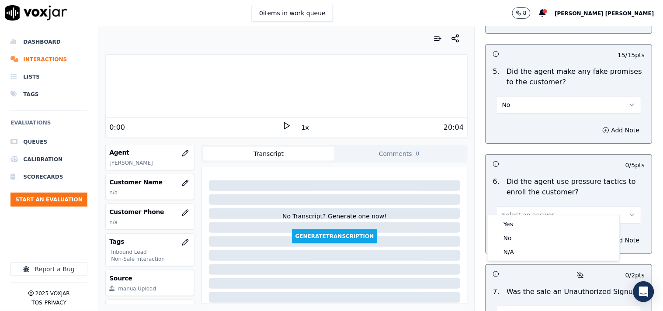
scroll to position [2478, 0]
click at [547, 107] on button "No" at bounding box center [569, 105] width 145 height 17
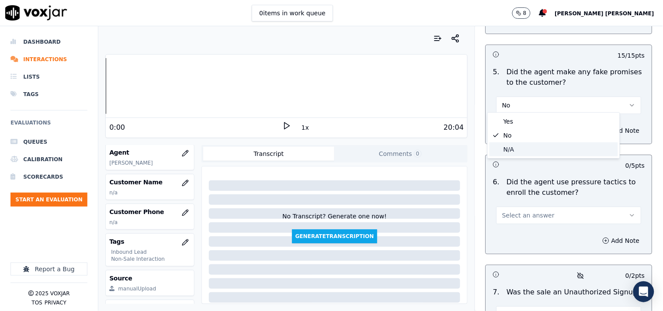
click at [531, 149] on div "N/A" at bounding box center [554, 150] width 129 height 14
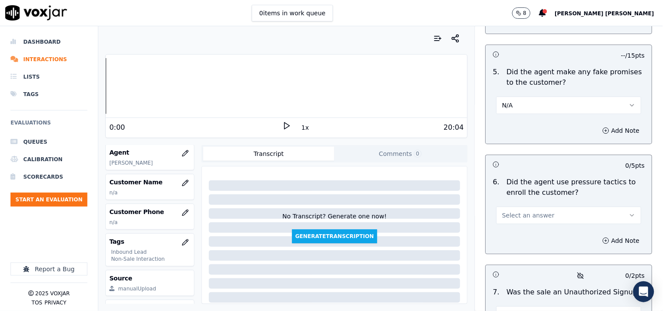
click at [537, 106] on button "N/A" at bounding box center [569, 105] width 145 height 17
click at [531, 133] on div "No" at bounding box center [554, 136] width 129 height 14
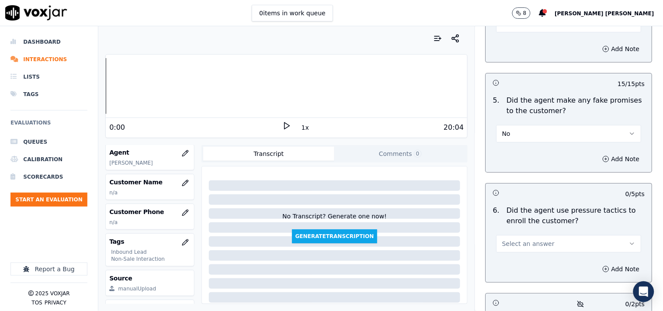
scroll to position [2429, 0]
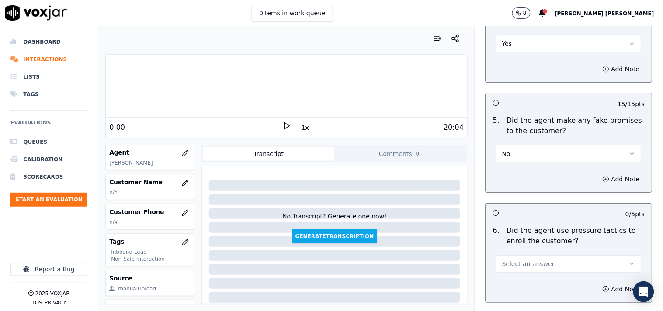
click at [536, 41] on button "Yes" at bounding box center [569, 43] width 145 height 17
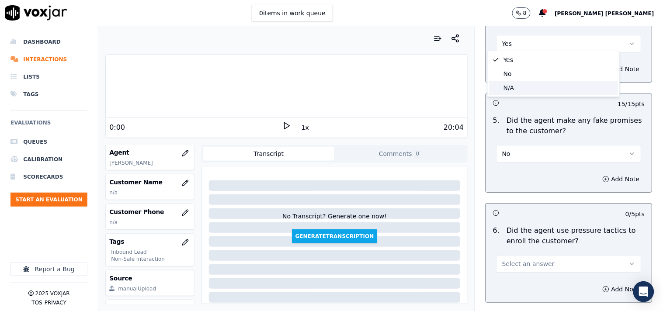
click at [536, 86] on div "N/A" at bounding box center [554, 88] width 129 height 14
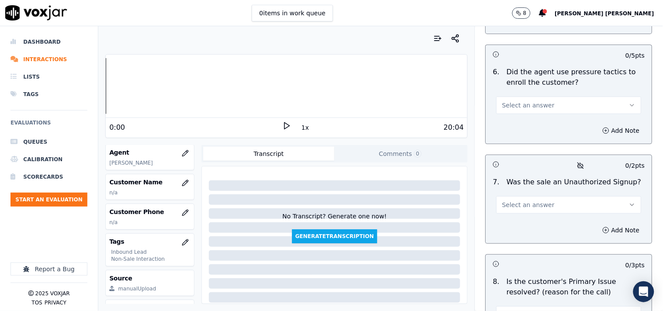
scroll to position [2624, 0]
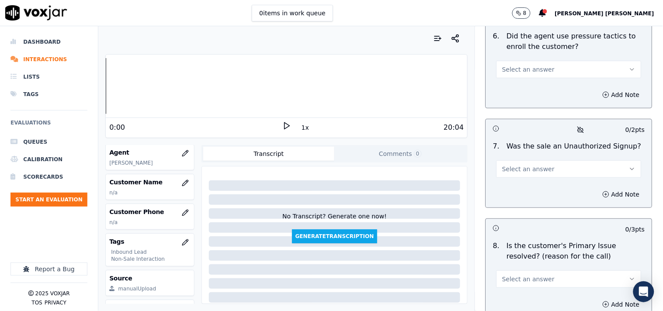
click at [550, 68] on button "Select an answer" at bounding box center [569, 69] width 145 height 17
click at [538, 101] on div "No" at bounding box center [554, 100] width 129 height 14
click at [554, 161] on button "Select an answer" at bounding box center [569, 168] width 145 height 17
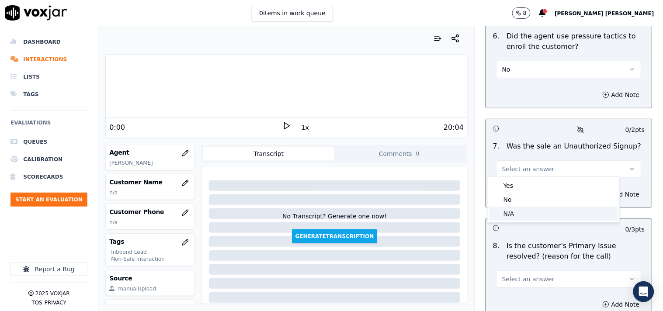
click at [530, 213] on div "N/A" at bounding box center [554, 214] width 129 height 14
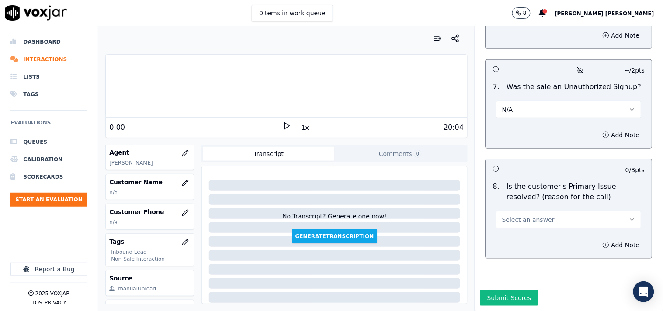
scroll to position [2702, 0]
click at [558, 211] on button "Select an answer" at bounding box center [569, 219] width 145 height 17
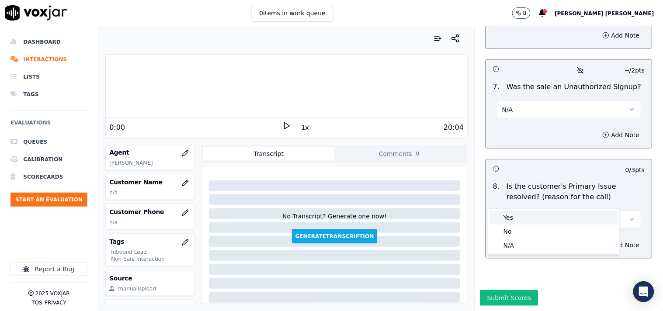
click at [535, 219] on div "Yes" at bounding box center [554, 218] width 129 height 14
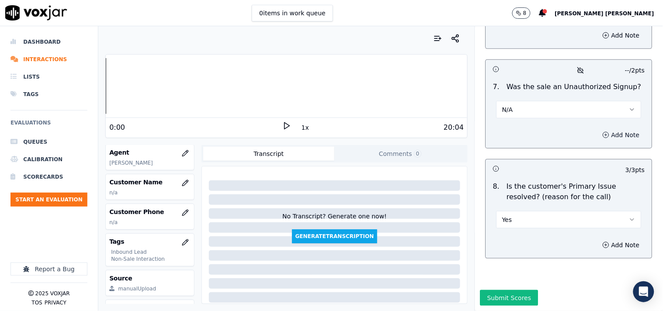
click at [601, 129] on button "Add Note" at bounding box center [622, 135] width 48 height 12
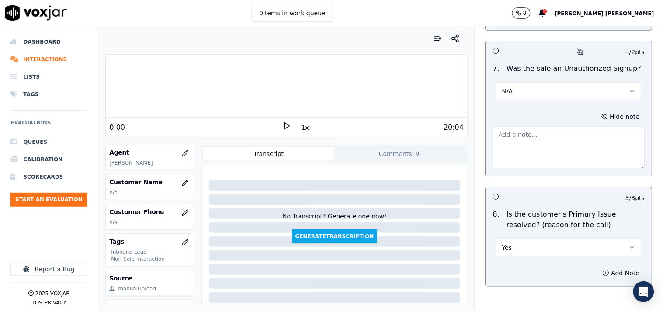
click at [579, 149] on textarea at bounding box center [569, 147] width 152 height 43
paste textarea "During the CTS verification when CTS agent informed about the cancellation fees…"
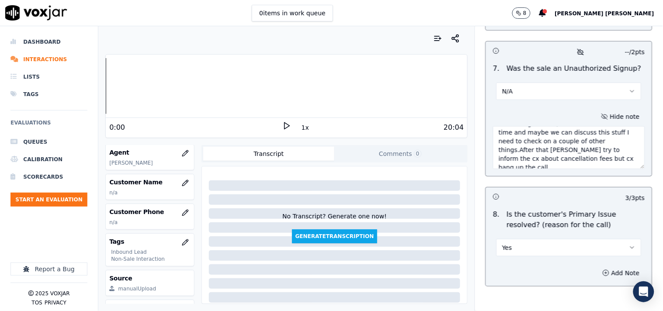
scroll to position [0, 0]
type textarea "During the CTS verification when CTS agent informed about the cancellation fees…"
drag, startPoint x: 590, startPoint y: 156, endPoint x: 461, endPoint y: 88, distance: 146.1
click at [461, 88] on div "Your browser does not support the audio element. 0:00 1x 20:04 Voxjar ID 49bcca…" at bounding box center [380, 168] width 565 height 285
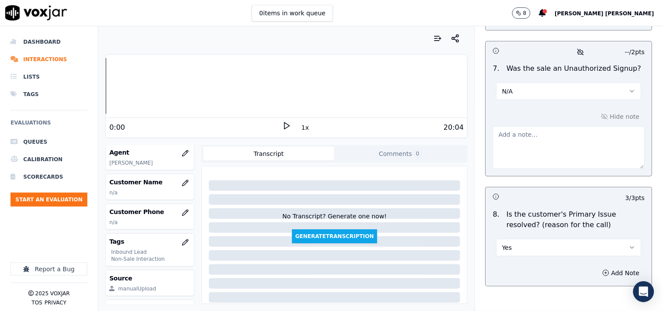
paste textarea "Call id-20250918-142311 Drop reason- During the CTS verification when CTS agent…"
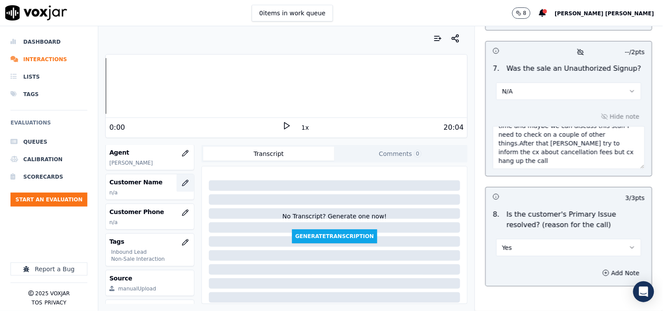
type textarea "Call id-20250918-142311 Drop reason- During the CTS verification when CTS agent…"
click at [180, 187] on button "button" at bounding box center [185, 182] width 17 height 17
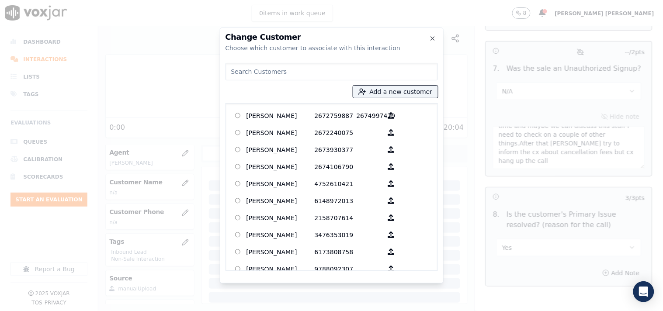
paste input "[PERSON_NAME]"
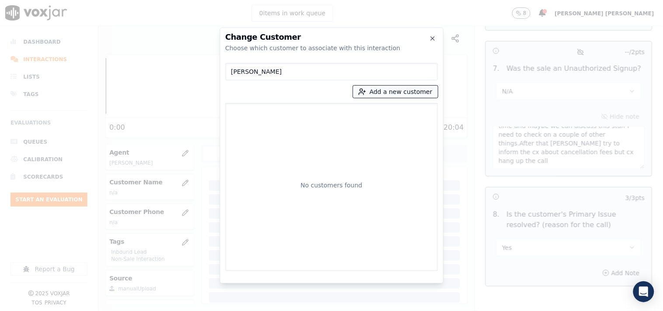
type input "[PERSON_NAME]"
click at [379, 95] on button "Add a new customer" at bounding box center [395, 92] width 85 height 12
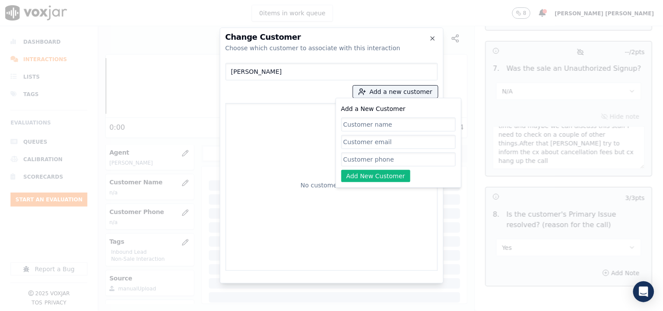
paste input "[PERSON_NAME]"
type input "[PERSON_NAME]"
click at [377, 159] on input "Add a New Customer" at bounding box center [399, 160] width 115 height 14
paste input "6179354049"
type input "6179354049"
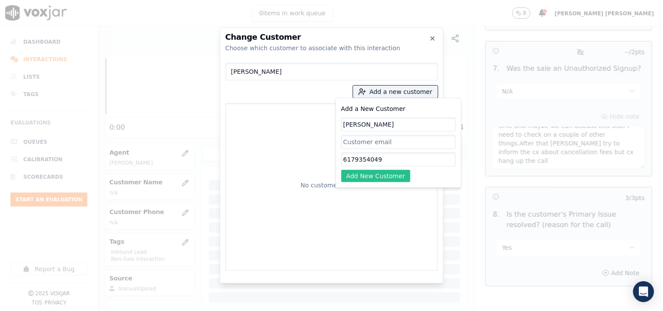
click at [370, 175] on button "Add New Customer" at bounding box center [377, 176] width 70 height 12
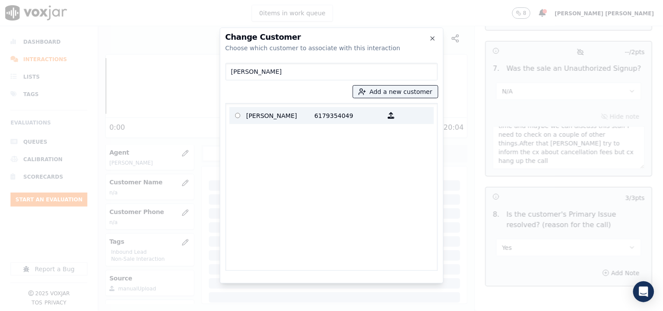
click at [335, 115] on p "6179354049" at bounding box center [349, 116] width 68 height 14
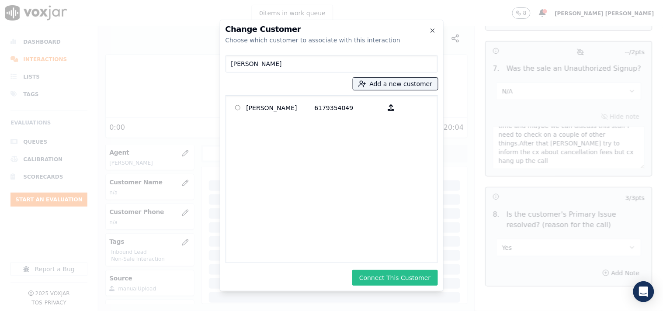
click at [422, 275] on button "Connect This Customer" at bounding box center [394, 278] width 85 height 16
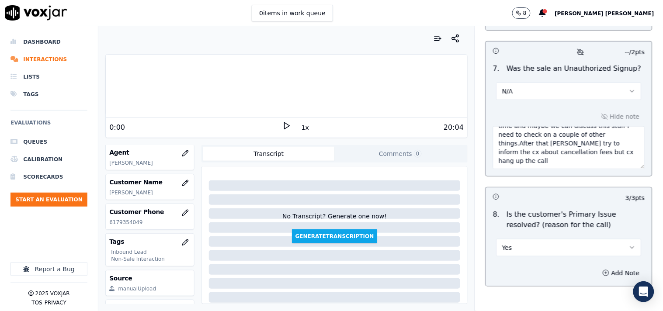
scroll to position [2748, 0]
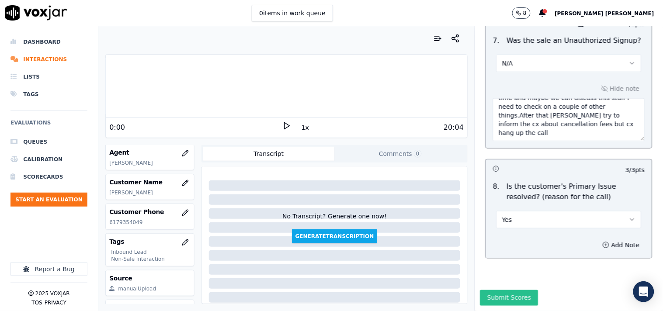
click at [509, 290] on button "Submit Scores" at bounding box center [510, 298] width 58 height 16
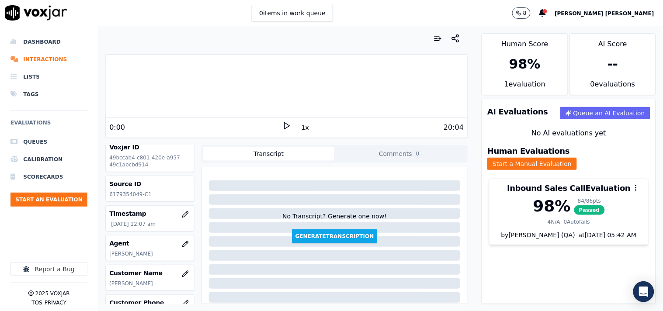
scroll to position [0, 0]
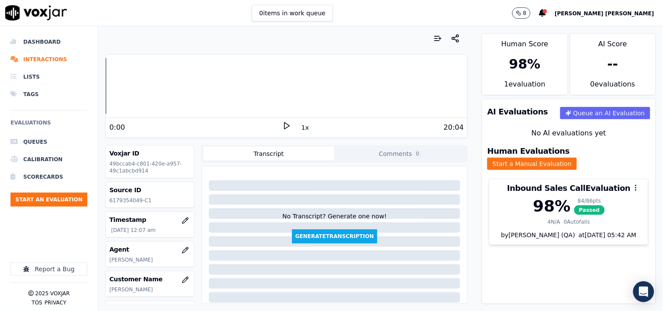
click at [483, 242] on div "Inbound Sales Call Evaluation 98 % 84 / 86 pts Passed 4 N/A 0 Autofails by [PER…" at bounding box center [569, 215] width 174 height 80
